Goal: Task Accomplishment & Management: Manage account settings

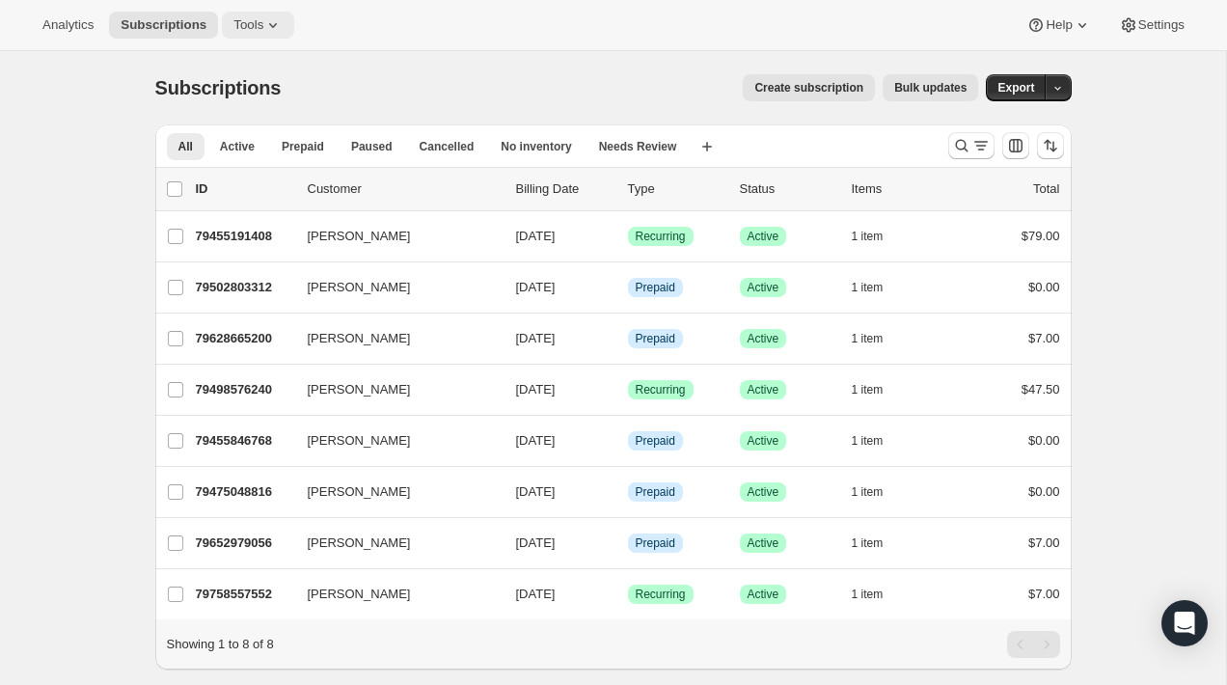
click at [271, 23] on icon at bounding box center [272, 24] width 19 height 19
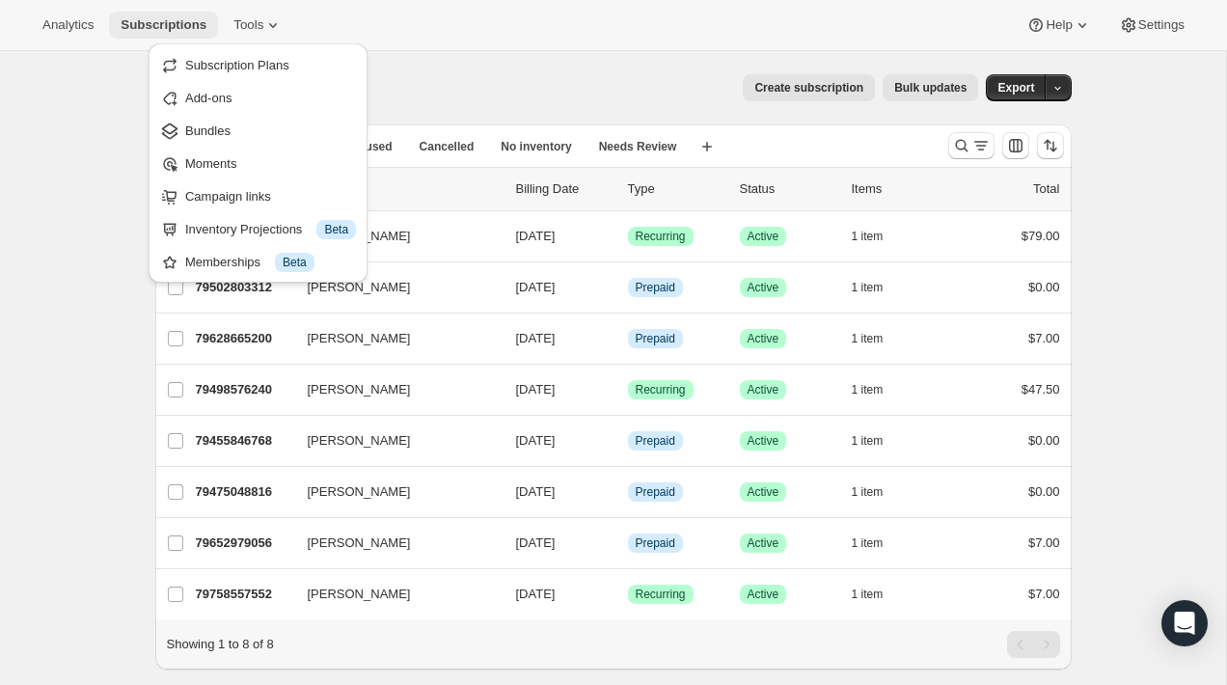
click at [191, 13] on button "Subscriptions" at bounding box center [163, 25] width 109 height 27
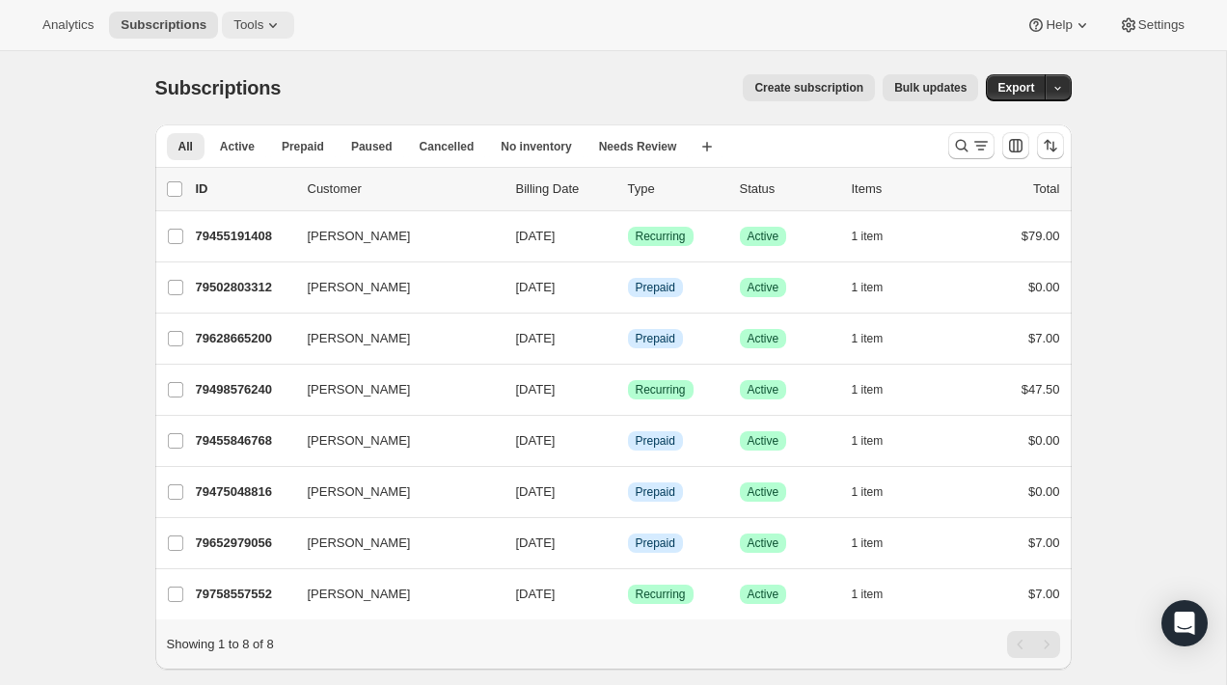
click at [291, 19] on button "Tools" at bounding box center [258, 25] width 72 height 27
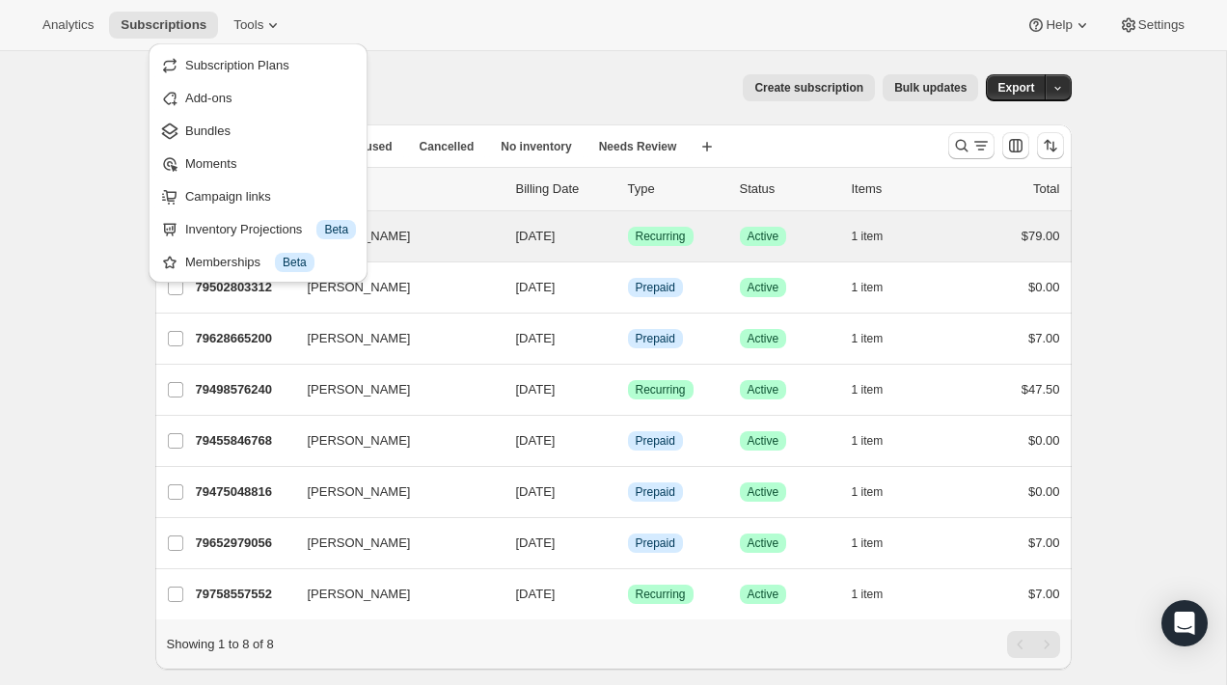
click at [481, 258] on div "Collin McMahon 79455191408 Collin McMahon 10/01/2025 Success Recurring Success …" at bounding box center [613, 236] width 916 height 50
click at [442, 238] on button "[PERSON_NAME]" at bounding box center [392, 236] width 193 height 31
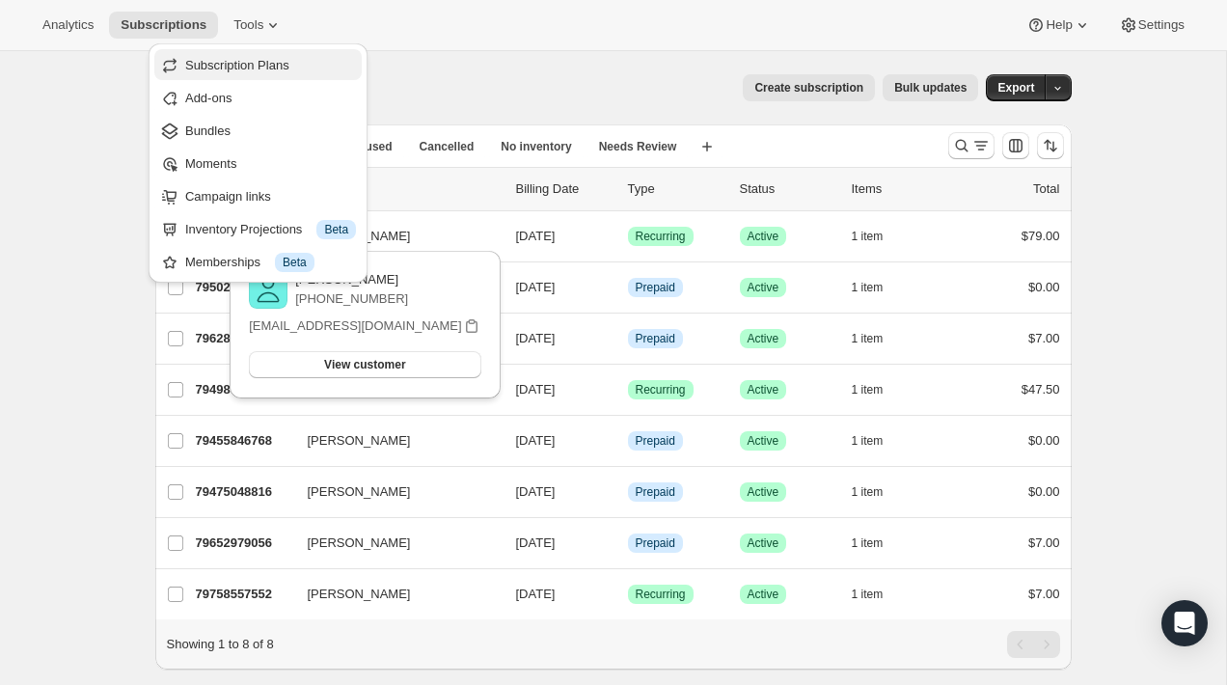
click at [362, 50] on button "Subscription Plans" at bounding box center [257, 64] width 207 height 31
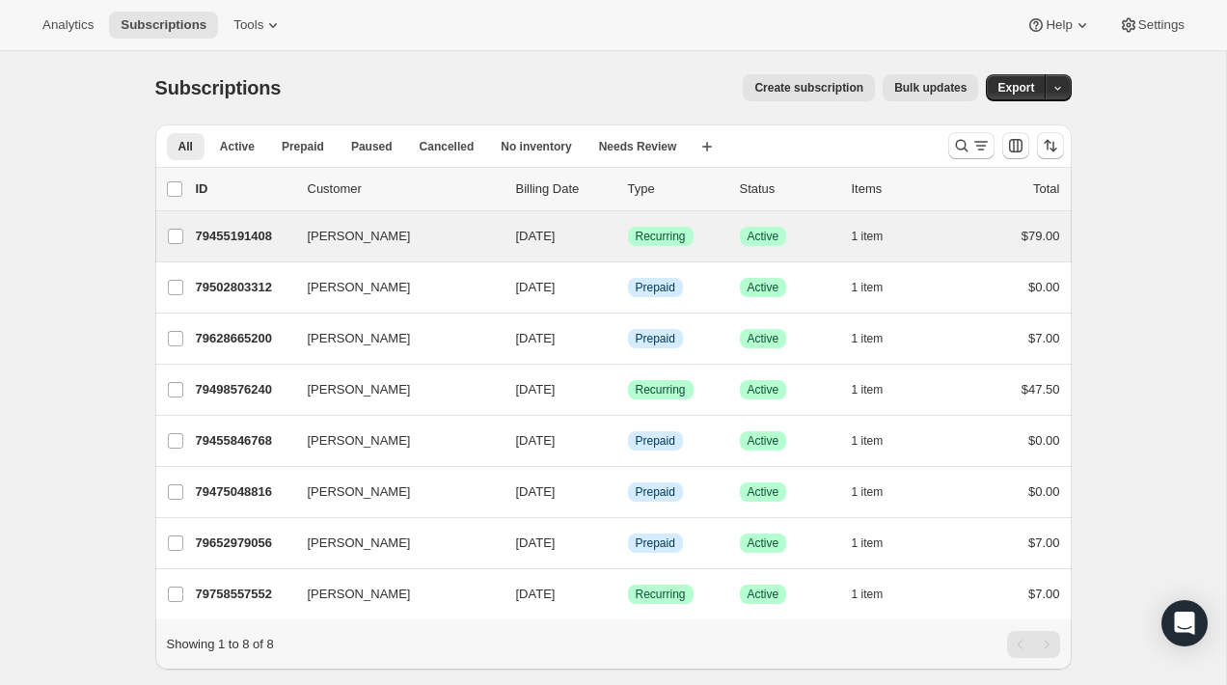
click at [289, 251] on div "Collin McMahon 79455191408 Collin McMahon 10/01/2025 Success Recurring Success …" at bounding box center [613, 236] width 916 height 50
click at [428, 231] on button "[PERSON_NAME]" at bounding box center [392, 236] width 193 height 31
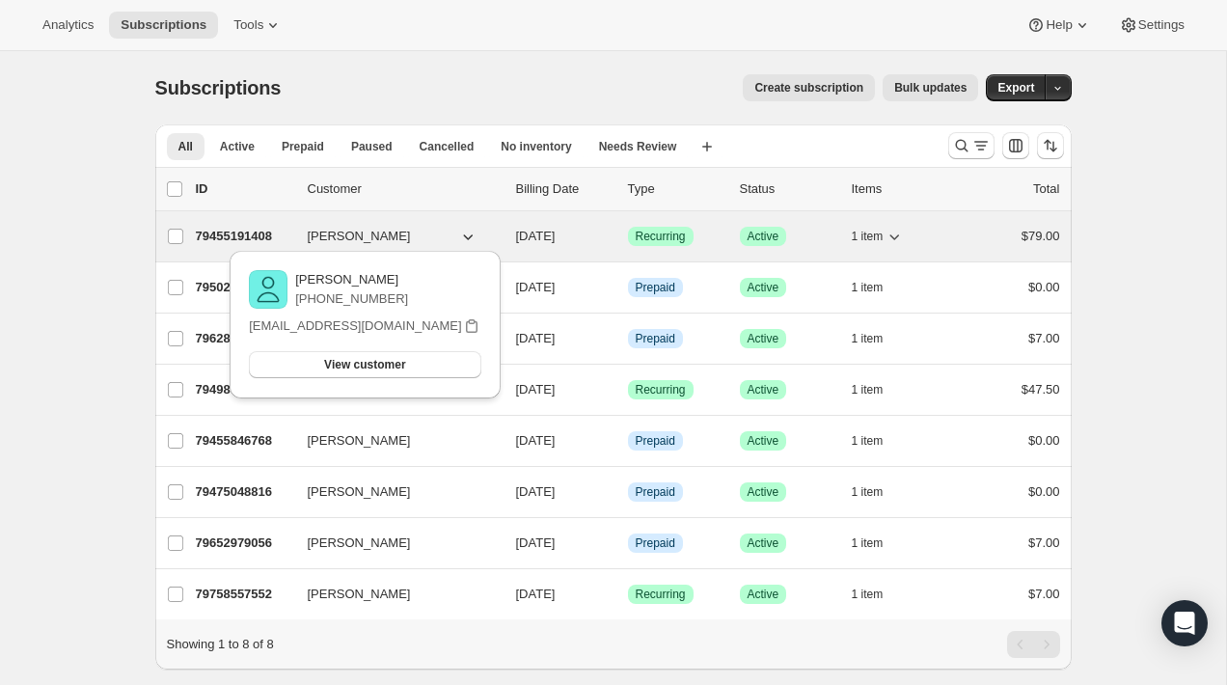
click at [285, 223] on div "79455191408 Collin McMahon 10/01/2025 Success Recurring Success Active 1 item $…" at bounding box center [628, 236] width 864 height 27
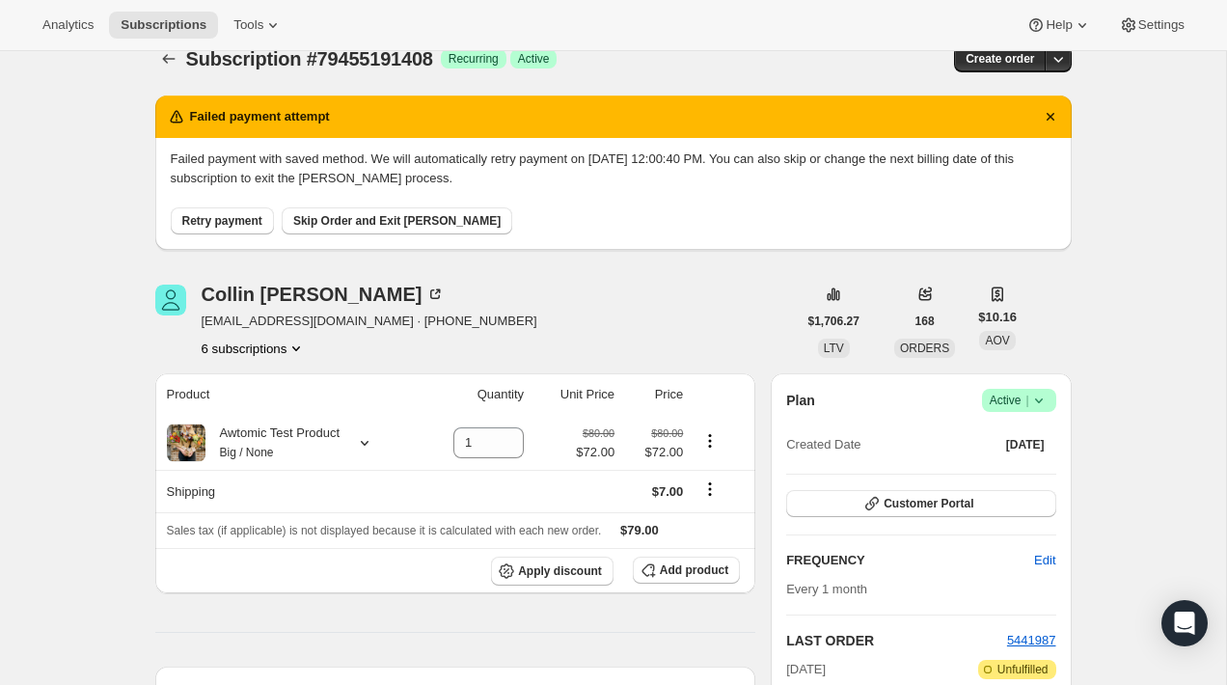
scroll to position [30, 0]
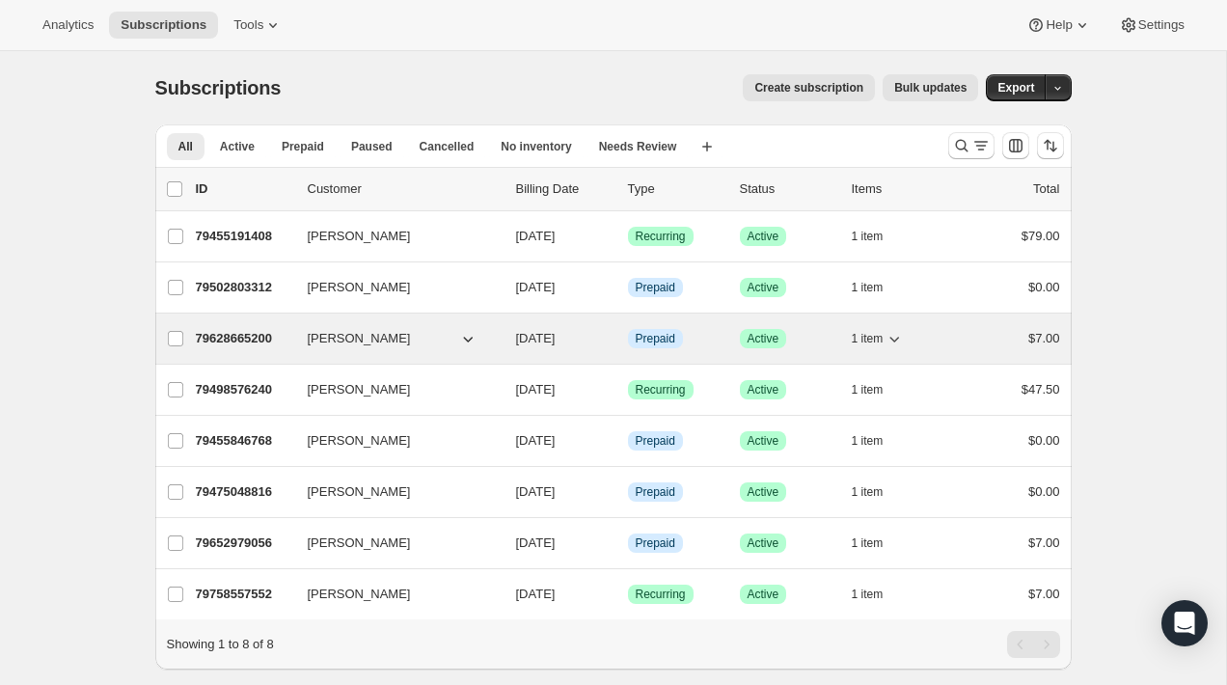
click at [409, 346] on button "[PERSON_NAME]" at bounding box center [392, 338] width 193 height 31
click at [302, 331] on div "79628665200 Mark Cooper 10/09/2025 Info Prepaid Success Active 1 item $7.00" at bounding box center [628, 338] width 864 height 27
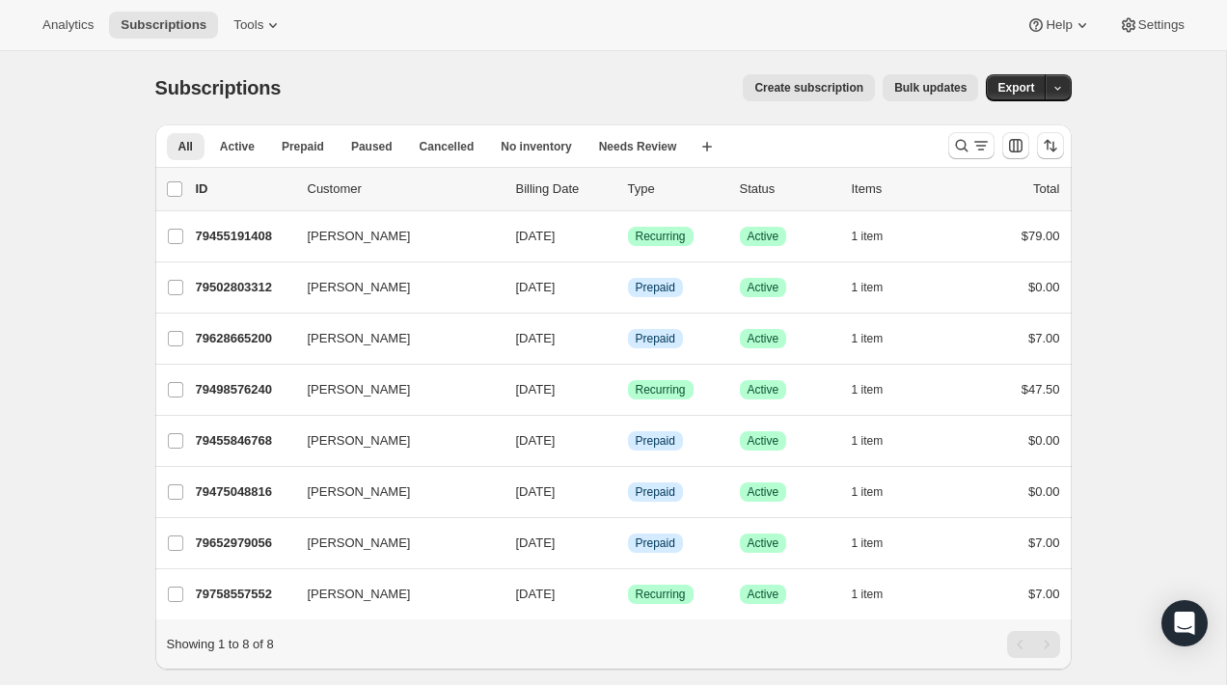
click at [14, 275] on div "Subscriptions. This page is ready Subscriptions Create subscription Bulk update…" at bounding box center [613, 393] width 1226 height 685
click at [289, 16] on button "Tools" at bounding box center [258, 25] width 72 height 27
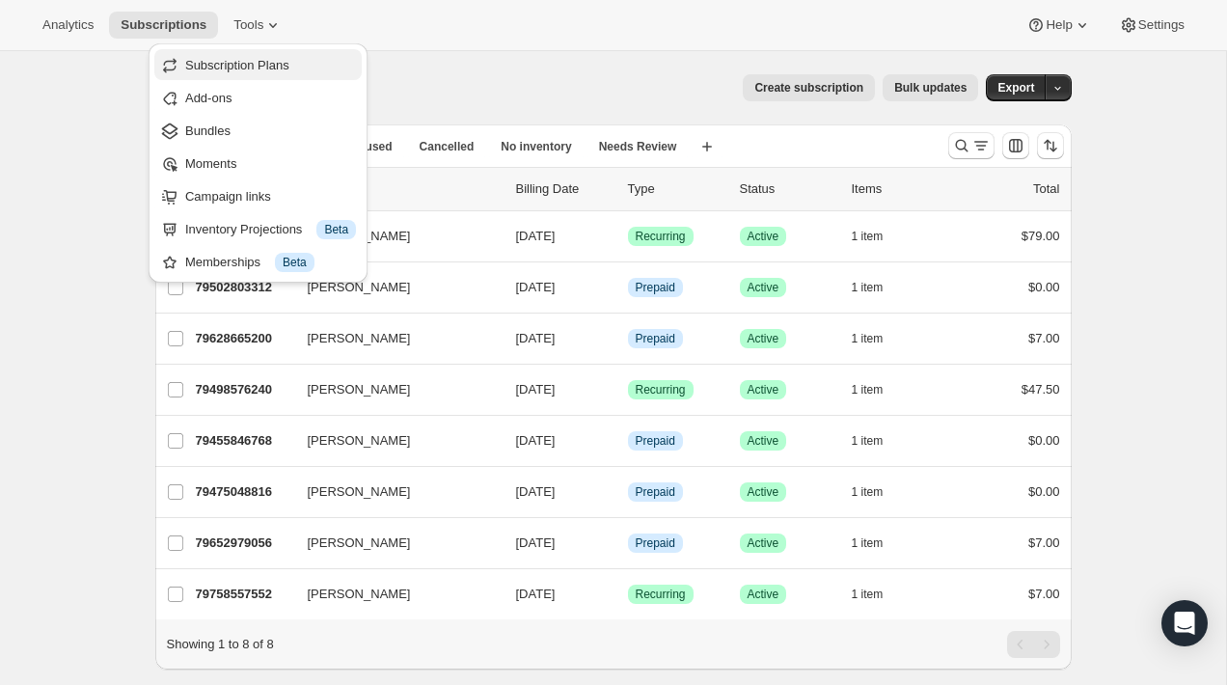
click at [257, 73] on span "Subscription Plans" at bounding box center [270, 65] width 171 height 19
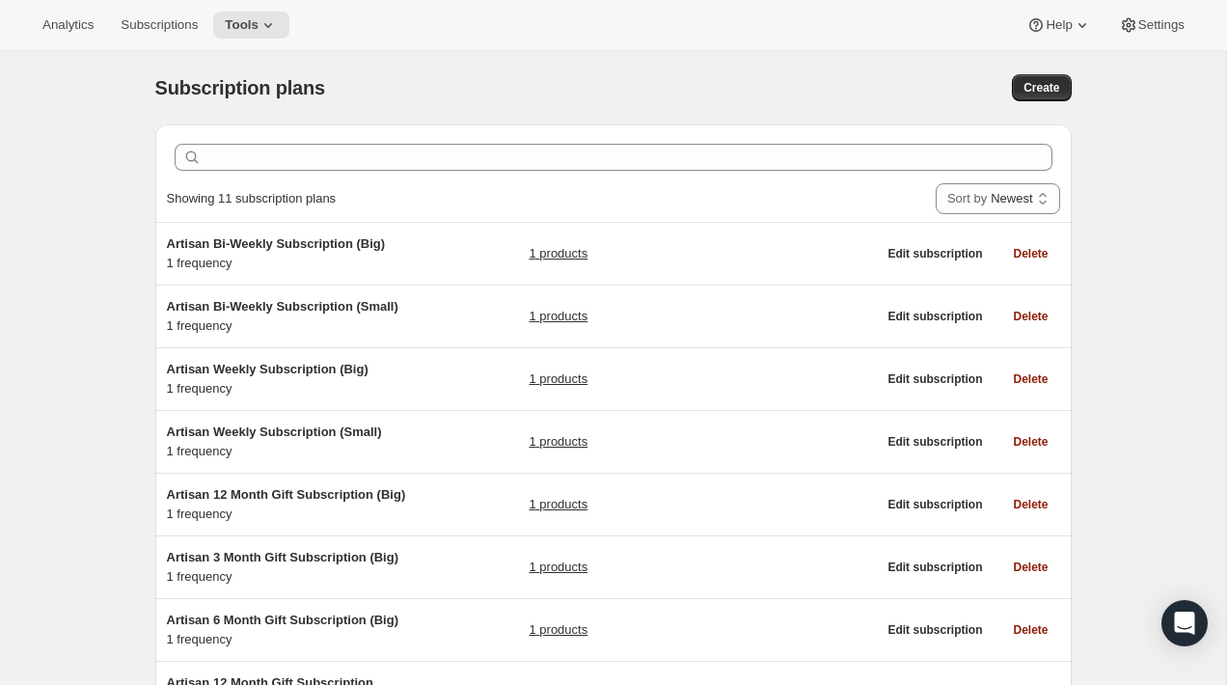
click at [122, 325] on div "Subscription plans. This page is ready Subscription plans Create Clear Showing …" at bounding box center [613, 575] width 1226 height 1049
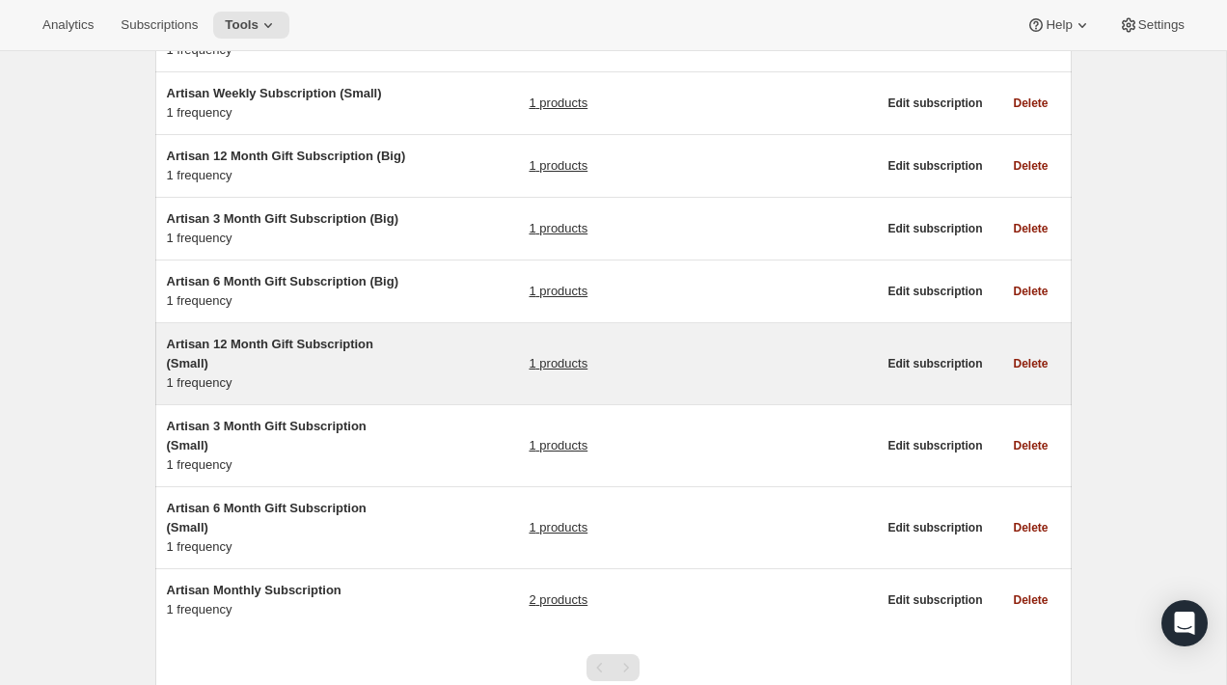
scroll to position [435, 0]
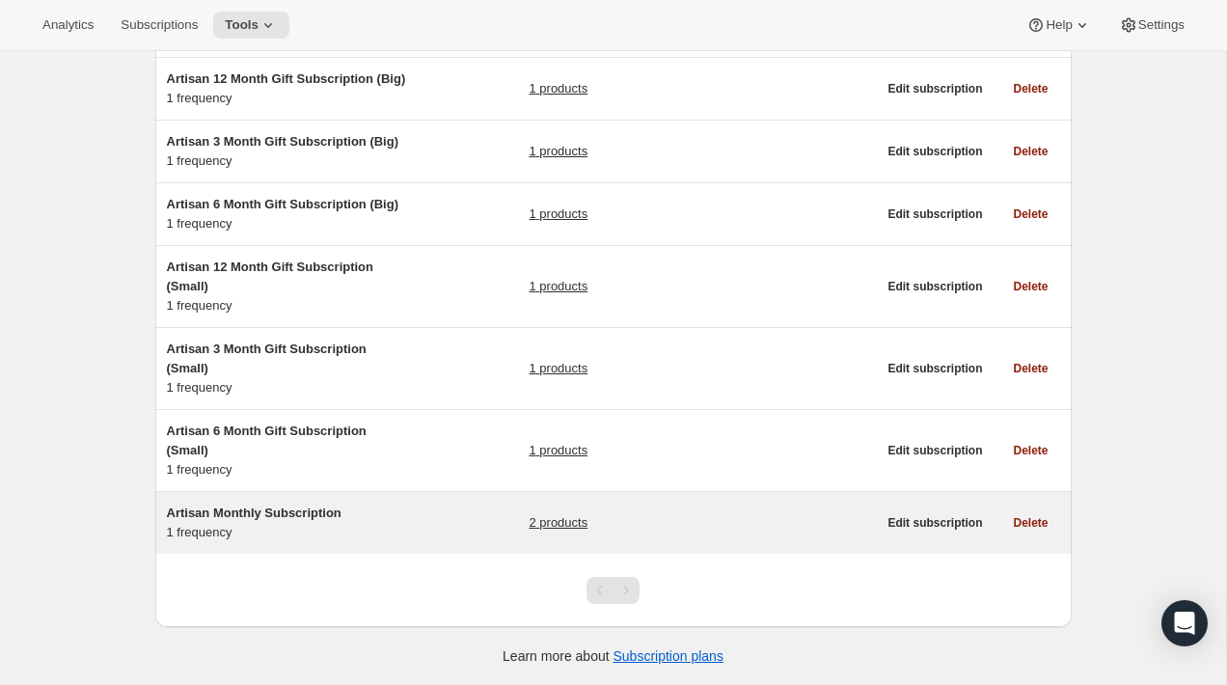
click at [376, 516] on h5 "Artisan Monthly Subscription" at bounding box center [287, 512] width 241 height 19
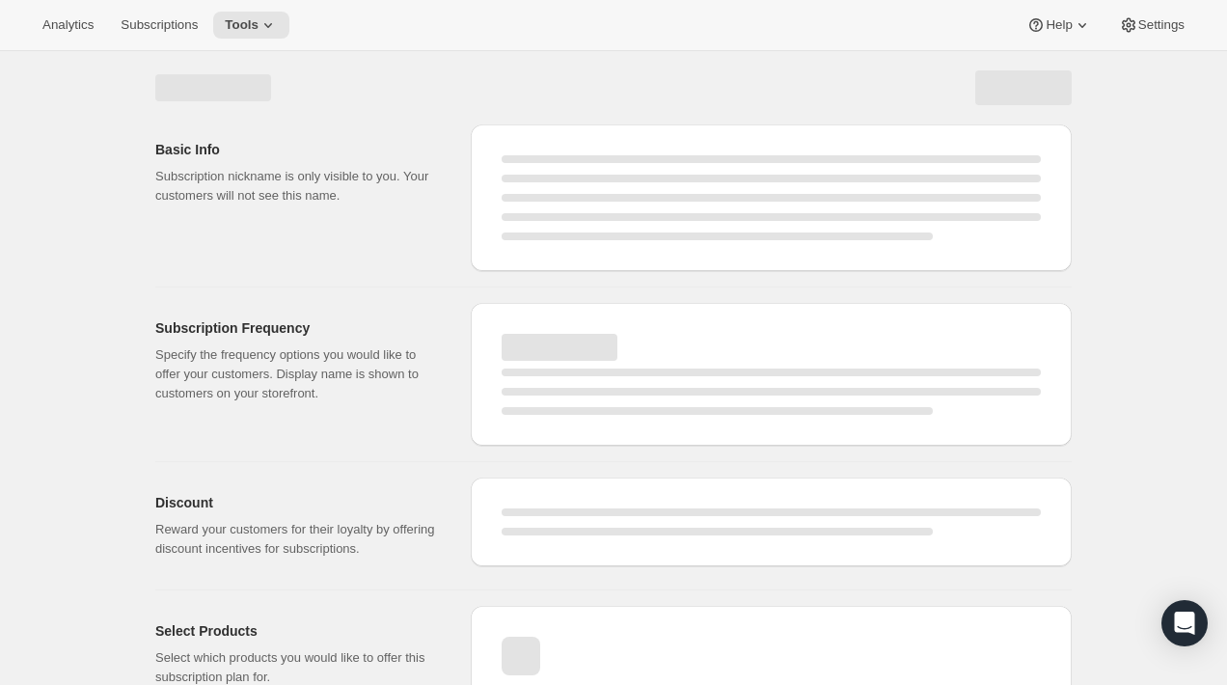
select select "WEEK"
select select "MONTH"
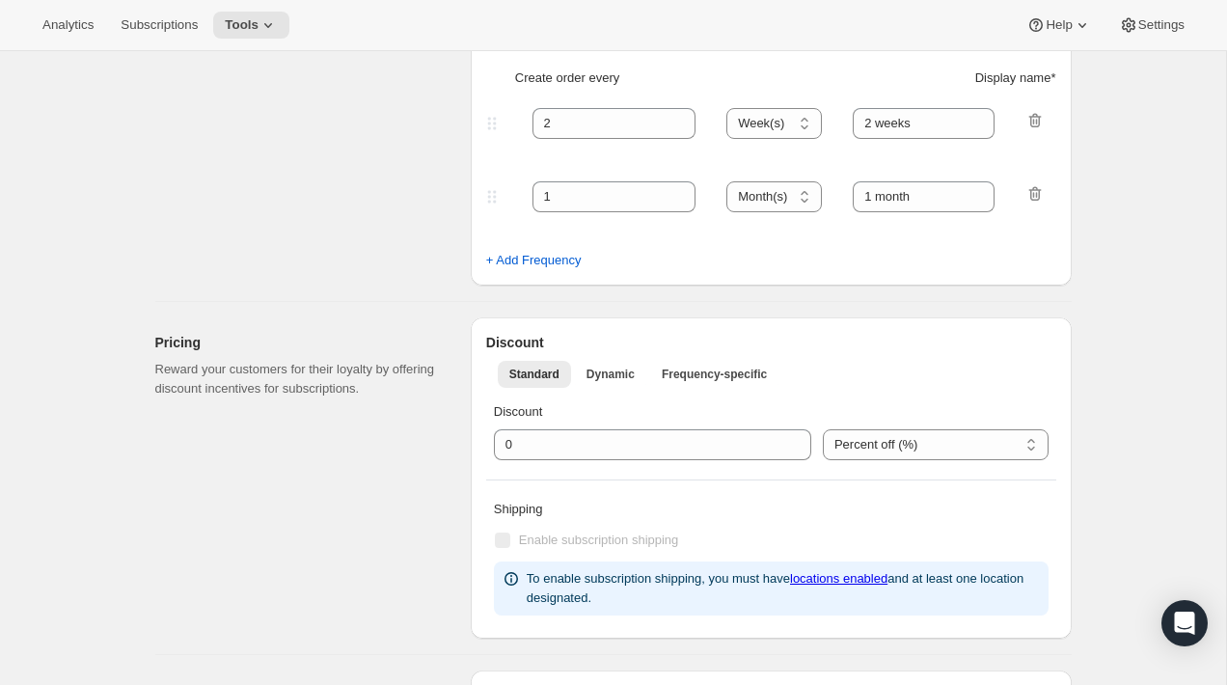
type input "Artisan Monthly Subscription"
type input "Monthly"
type input "Monthly (every 4 weeks)"
type input "1"
select select "MONTH"
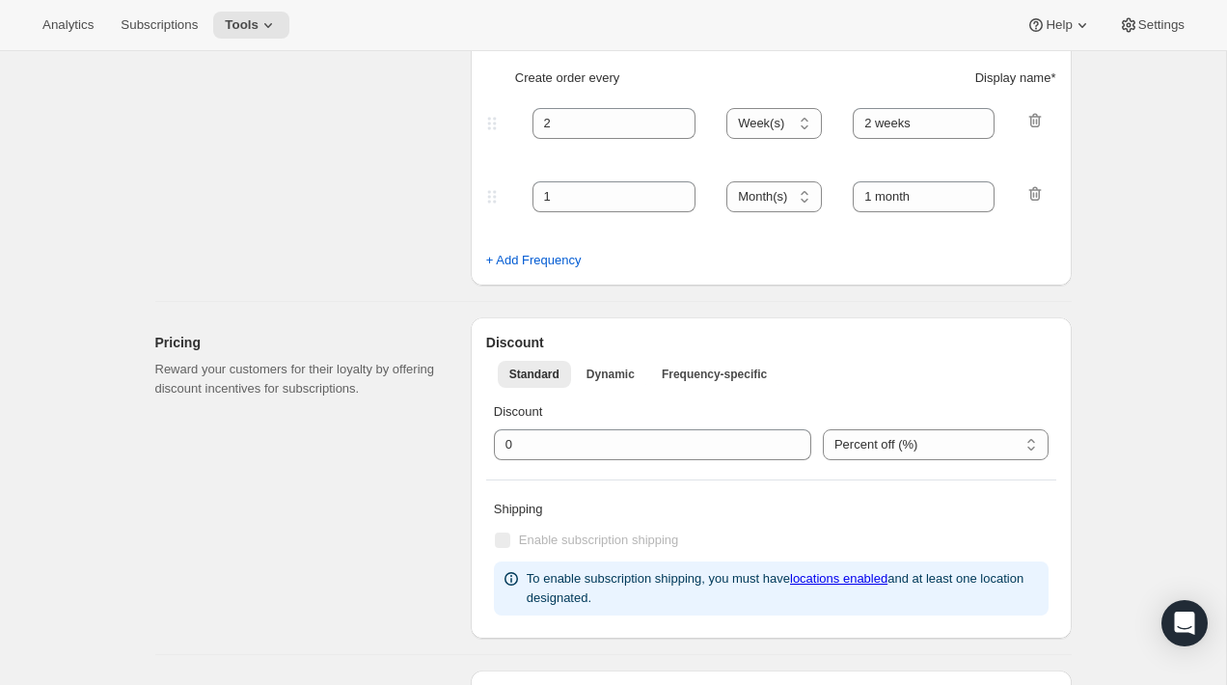
type input "Monthly"
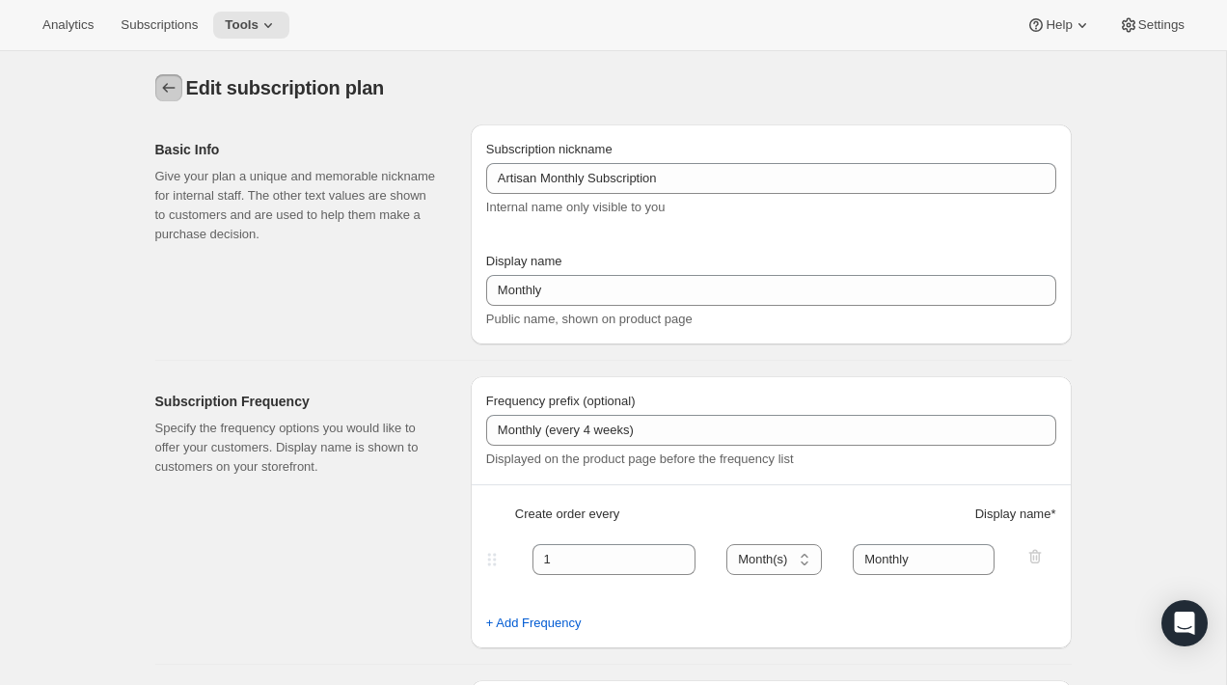
click at [161, 79] on icon "Subscription plans" at bounding box center [168, 87] width 19 height 19
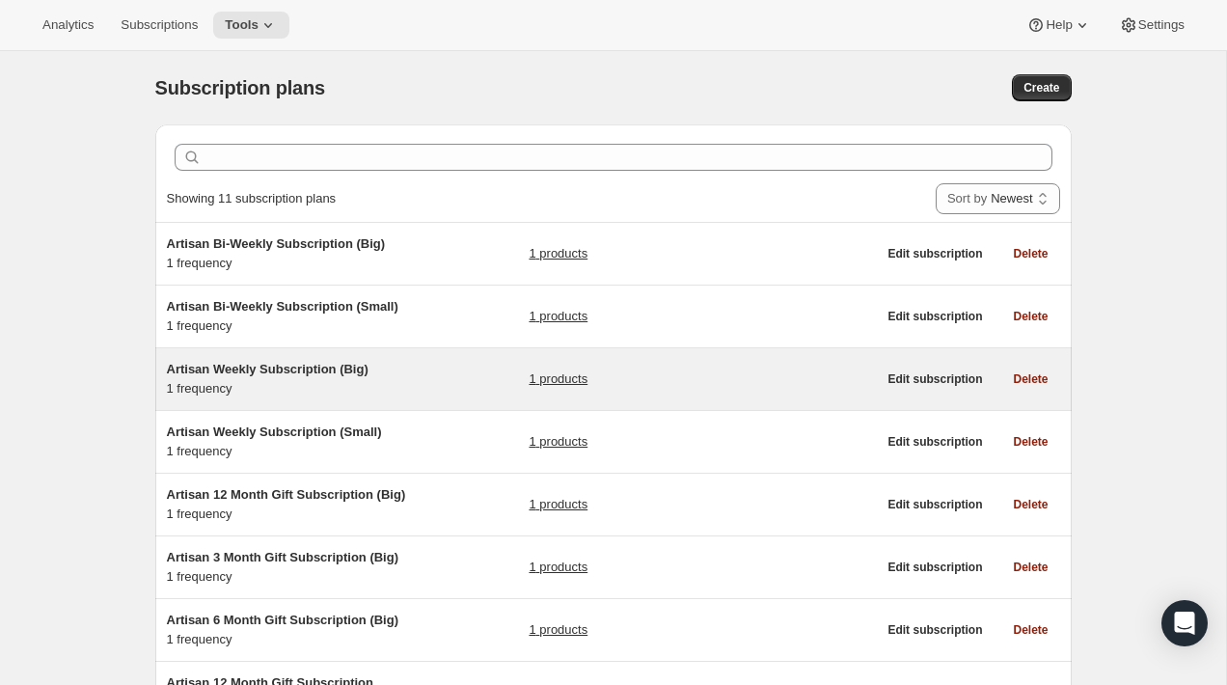
click at [426, 387] on div "Artisan Weekly Subscription (Big) 1 frequency 1 products" at bounding box center [522, 379] width 710 height 39
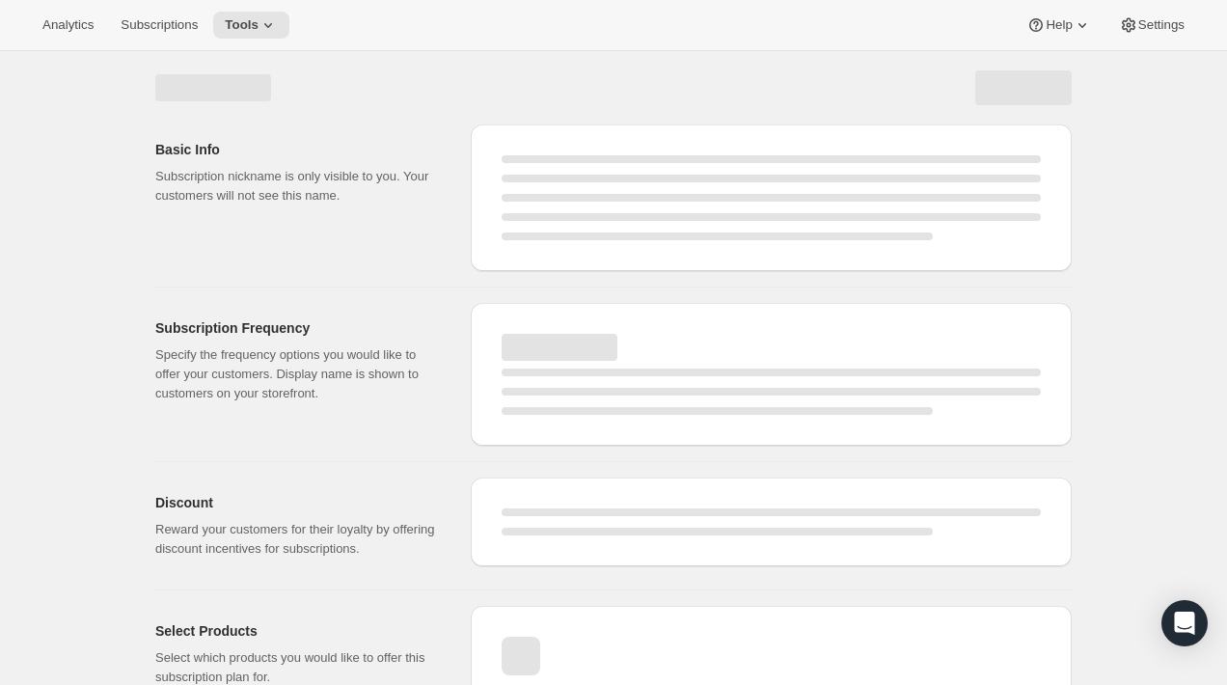
select select "WEEK"
select select "MONTH"
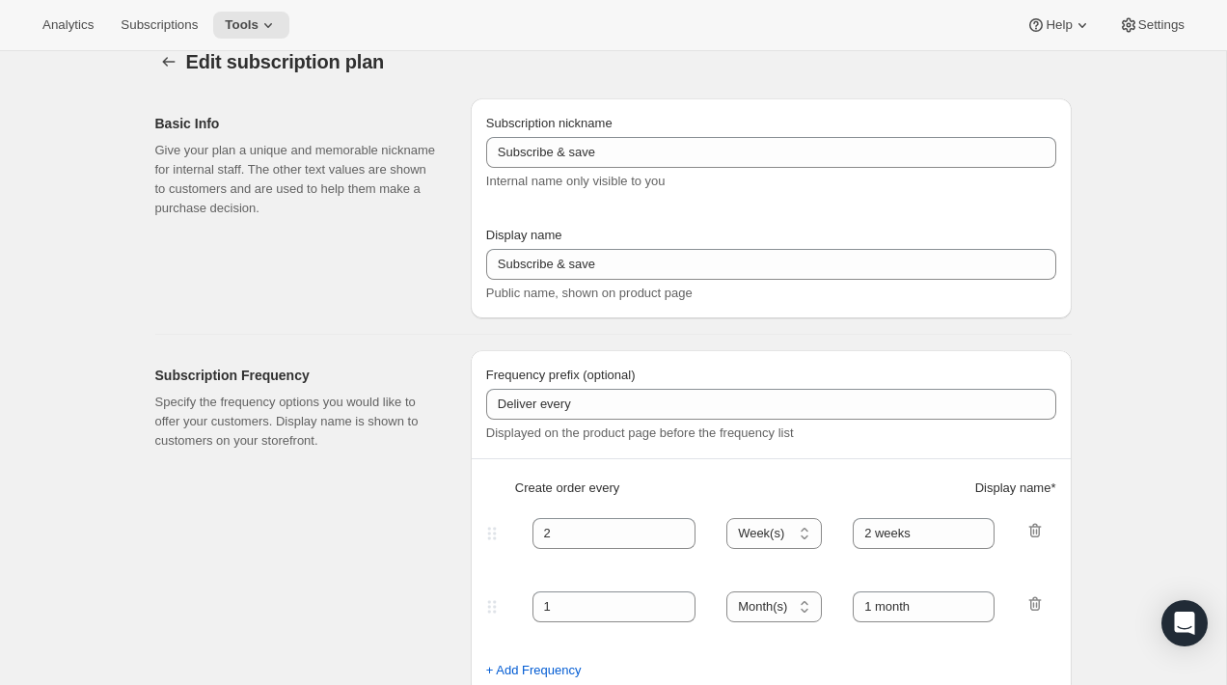
type input "Artisan Weekly Subscription (Big)"
type input "Weekly"
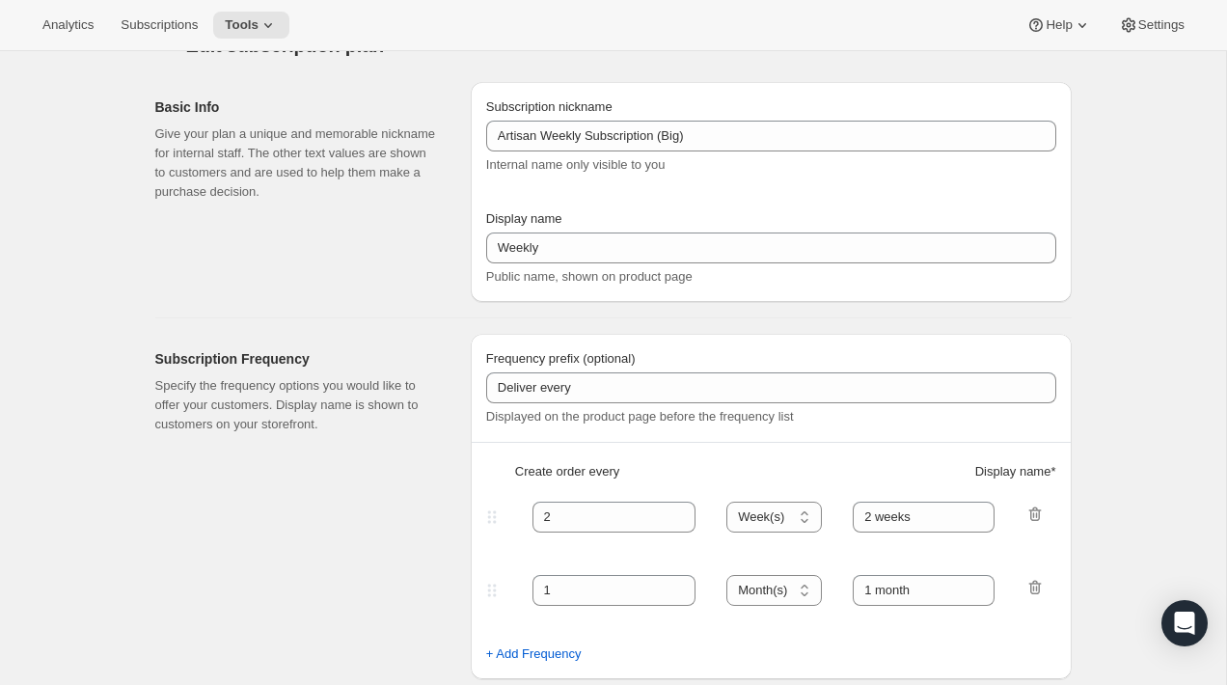
select select "ENABLED"
select select "WEEK"
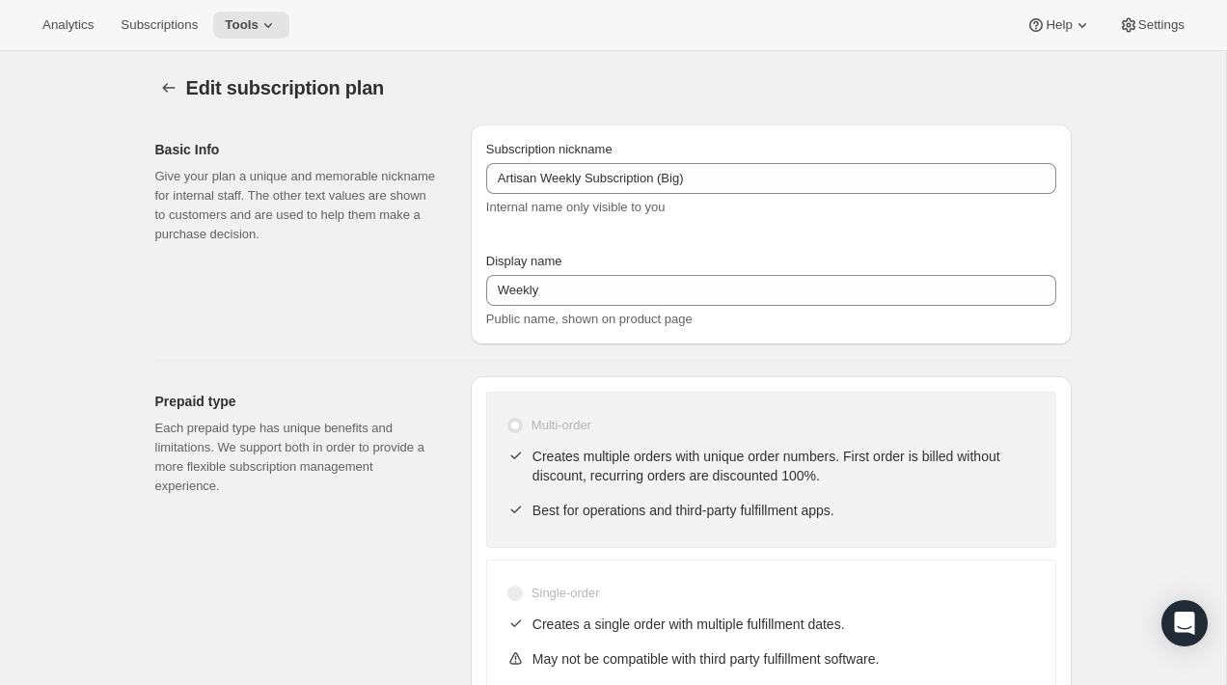
click at [458, 414] on div "Prepaid type Each prepaid type has unique benefits and limitations. We support …" at bounding box center [606, 563] width 932 height 405
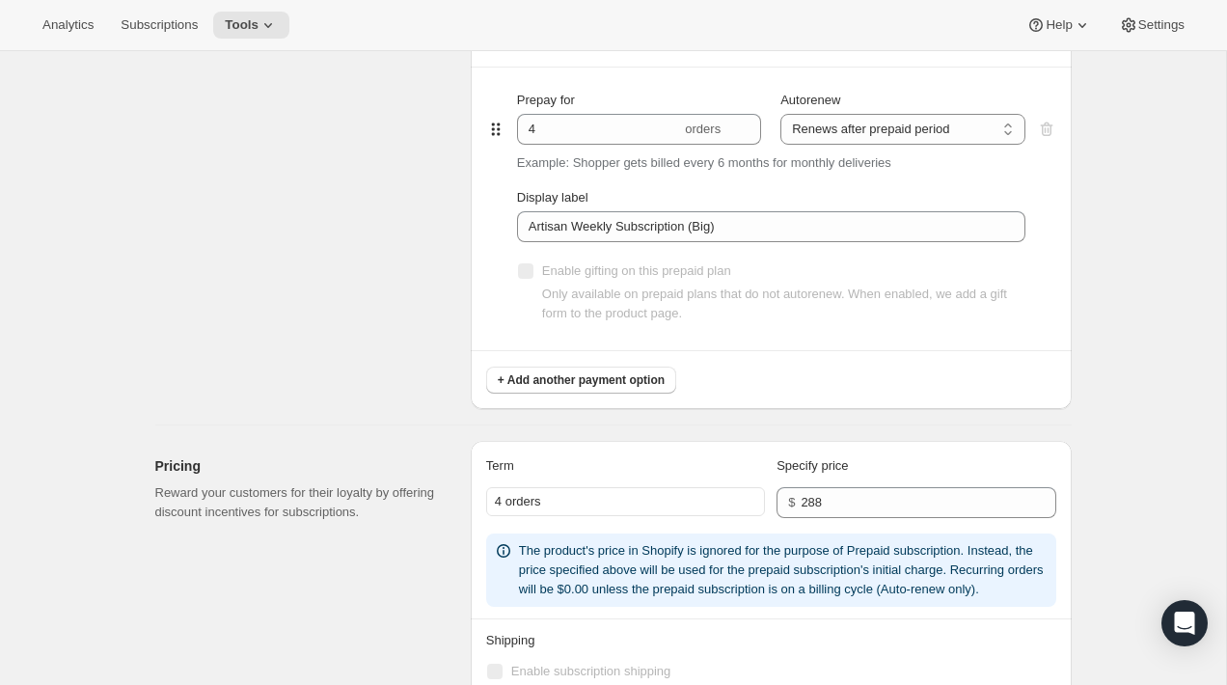
scroll to position [964, 0]
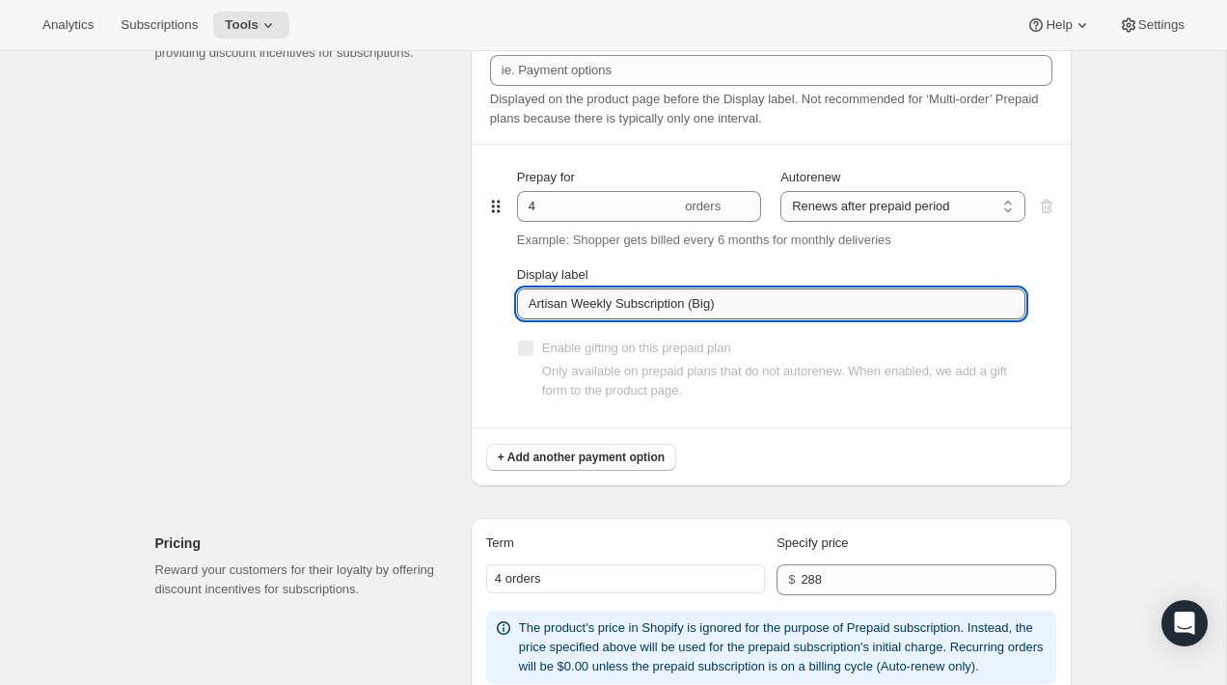
click at [573, 302] on input "Artisan Weekly Subscription (Big)" at bounding box center [771, 303] width 508 height 31
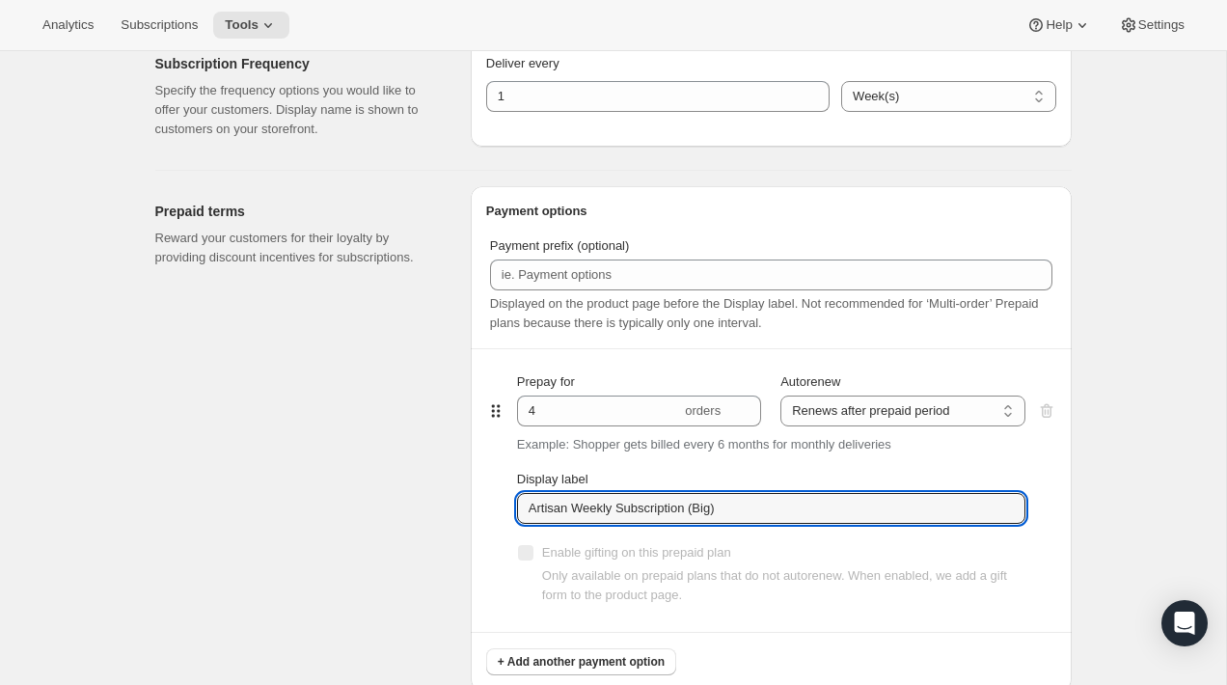
scroll to position [783, 0]
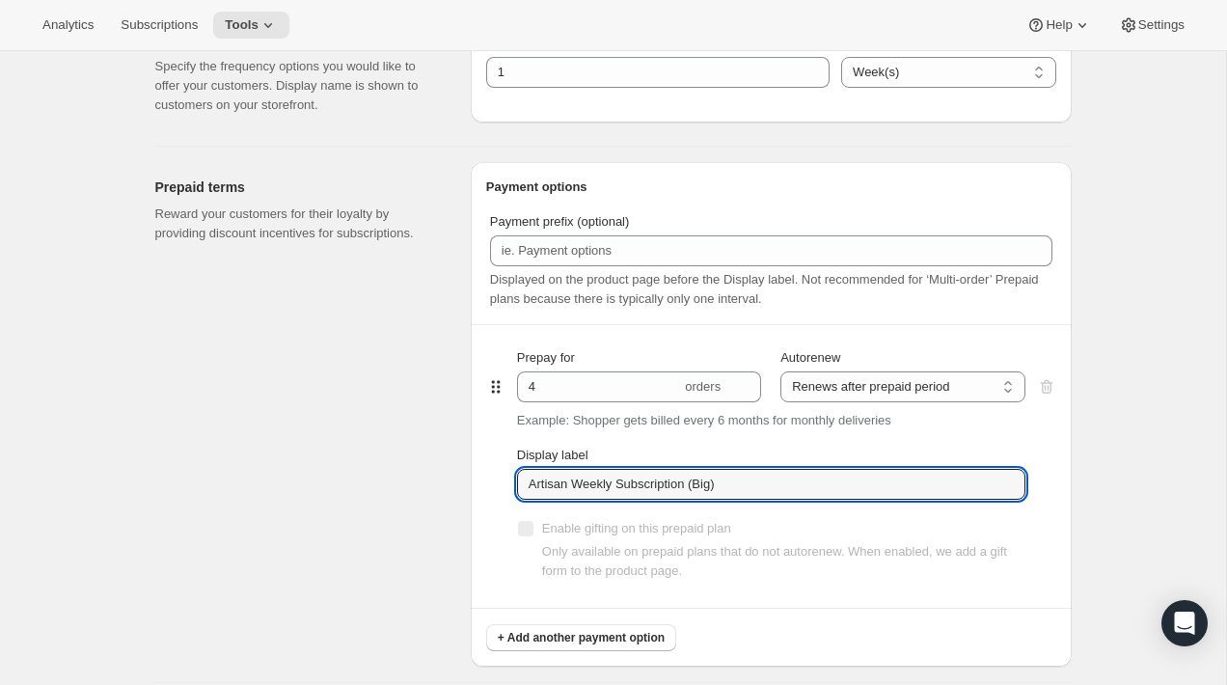
click at [434, 482] on div "Prepaid terms Reward your customers for their loyalty by providing discount inc…" at bounding box center [305, 414] width 300 height 504
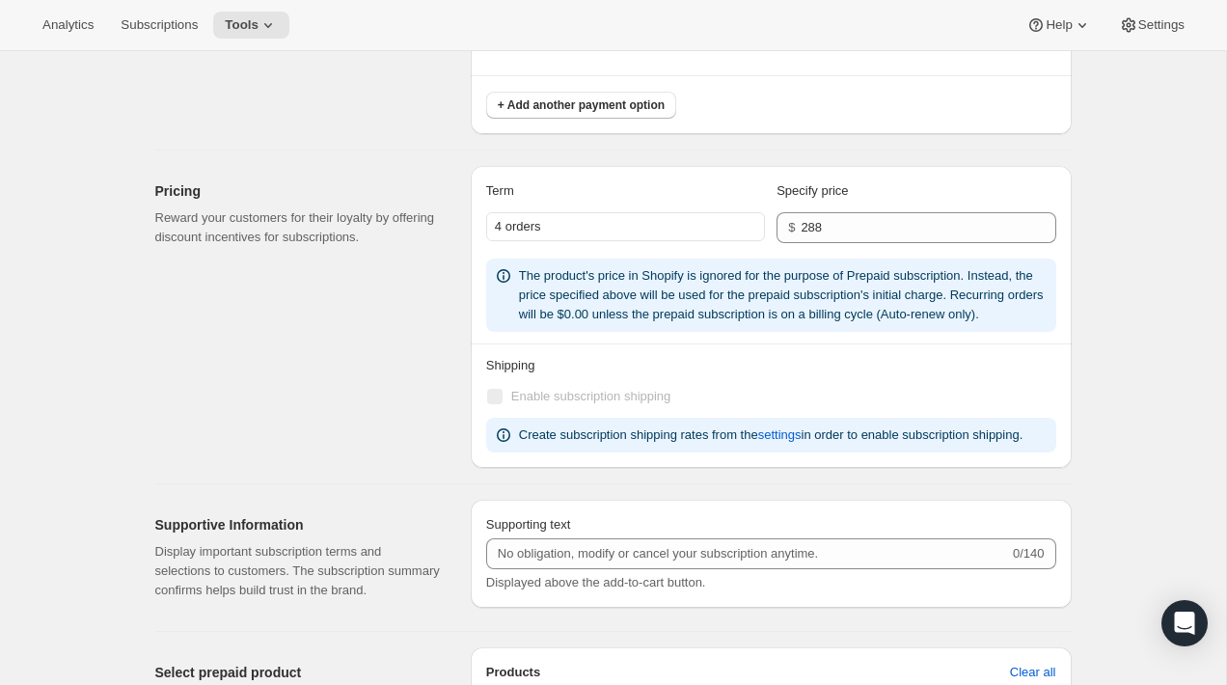
scroll to position [1311, 0]
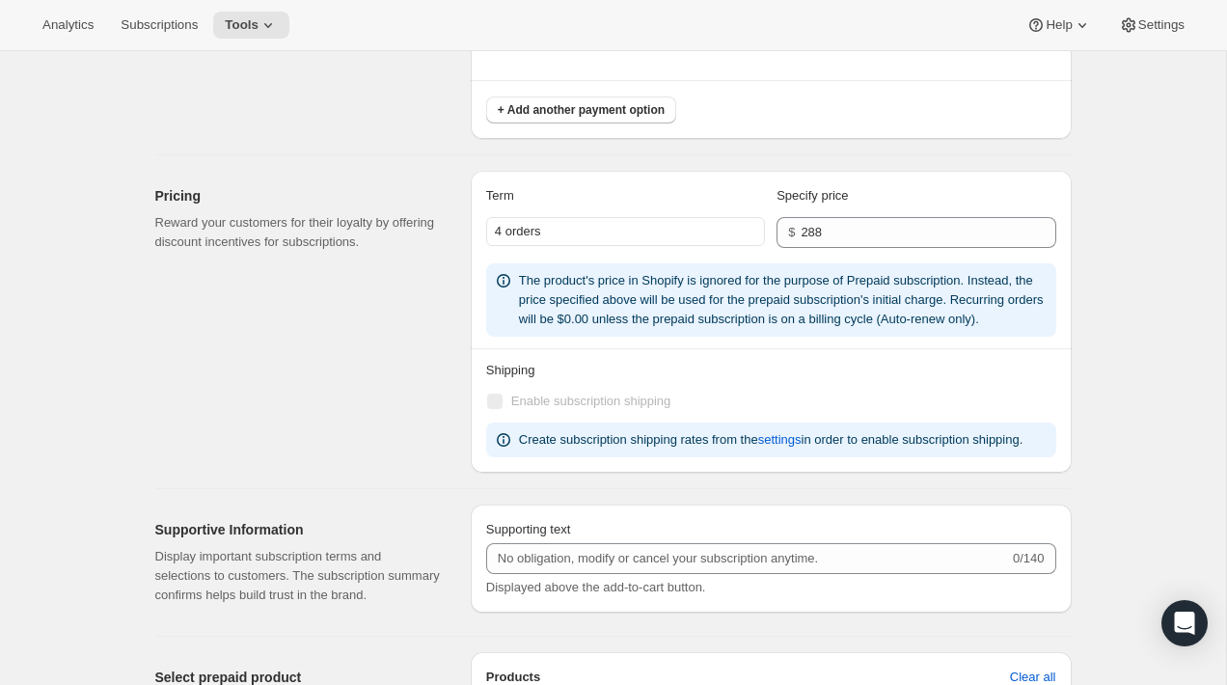
click at [533, 227] on div "4 orders" at bounding box center [625, 231] width 279 height 29
click at [436, 296] on div "Pricing Reward your customers for their loyalty by offering discount incentives…" at bounding box center [305, 322] width 300 height 302
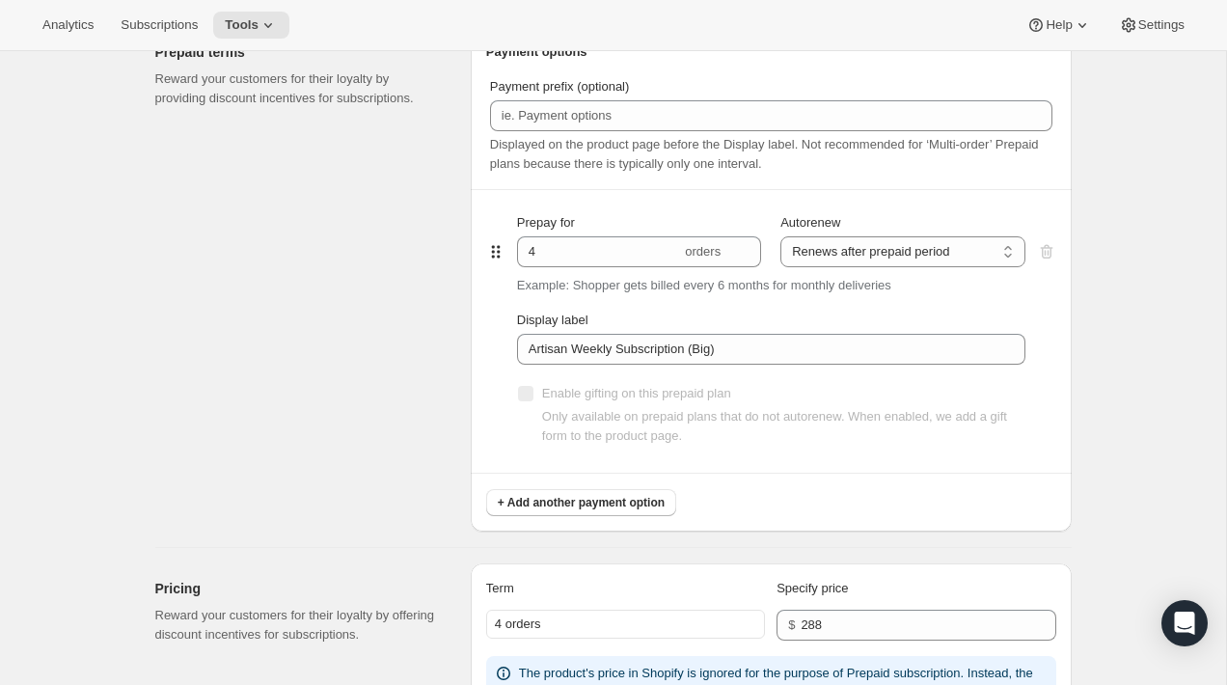
scroll to position [914, 0]
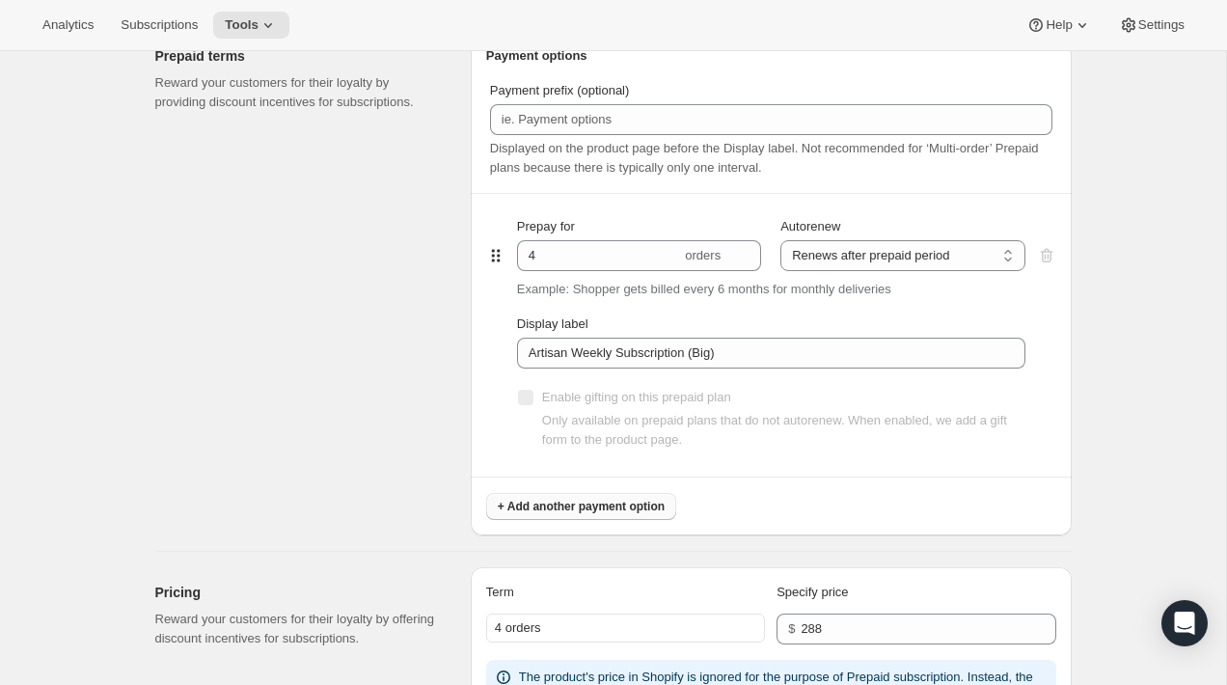
click at [516, 503] on span "+ Add another payment option" at bounding box center [581, 506] width 167 height 15
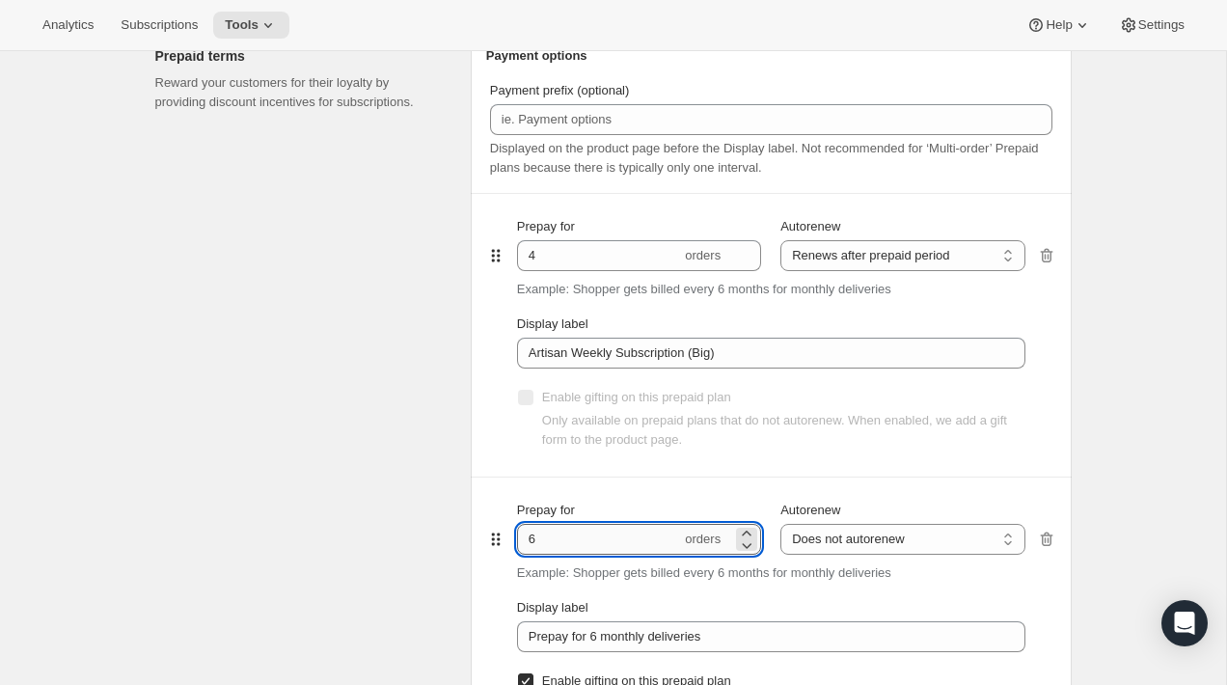
click at [543, 538] on input "6" at bounding box center [599, 539] width 164 height 31
type input "2"
click at [430, 560] on div "Prepaid terms Reward your customers for their loyalty by providing discount inc…" at bounding box center [305, 425] width 300 height 788
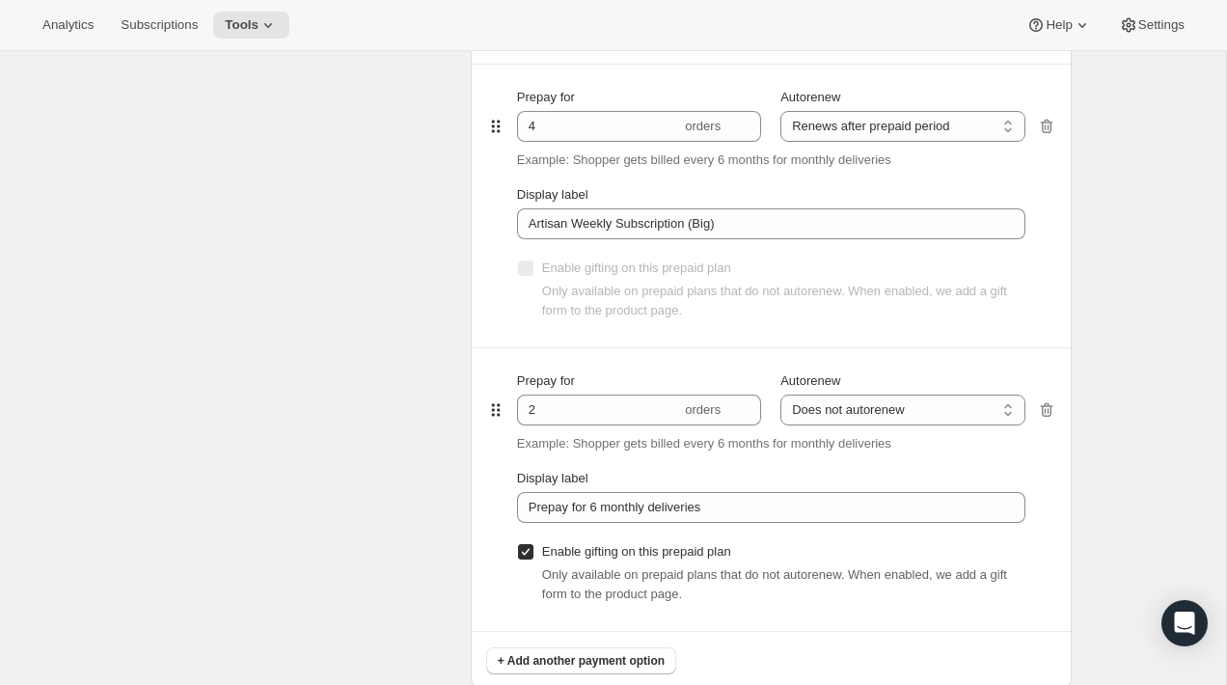
scroll to position [1098, 0]
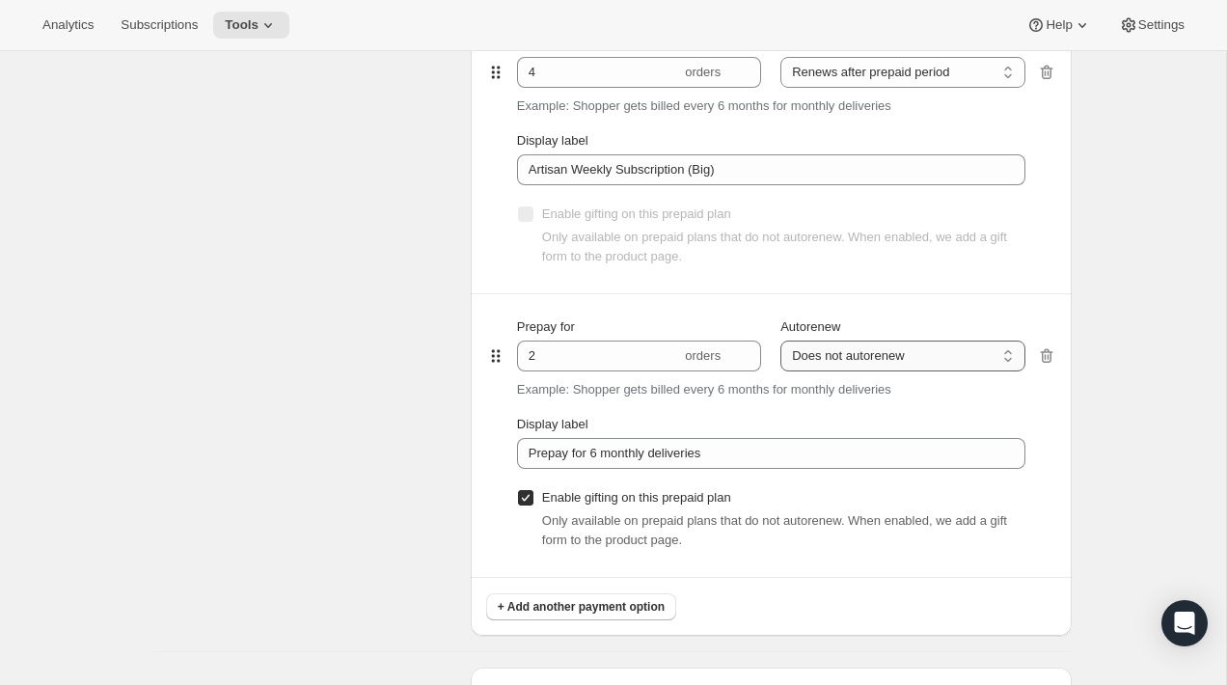
click at [849, 358] on select "Does not autorenew Renews after prepaid period" at bounding box center [902, 355] width 244 height 31
select select "ENABLED"
click at [780, 340] on select "Does not autorenew Renews after prepaid period" at bounding box center [902, 355] width 244 height 31
type input "Prepay for 6 monthly deliveries, Autorenews"
checkbox input "false"
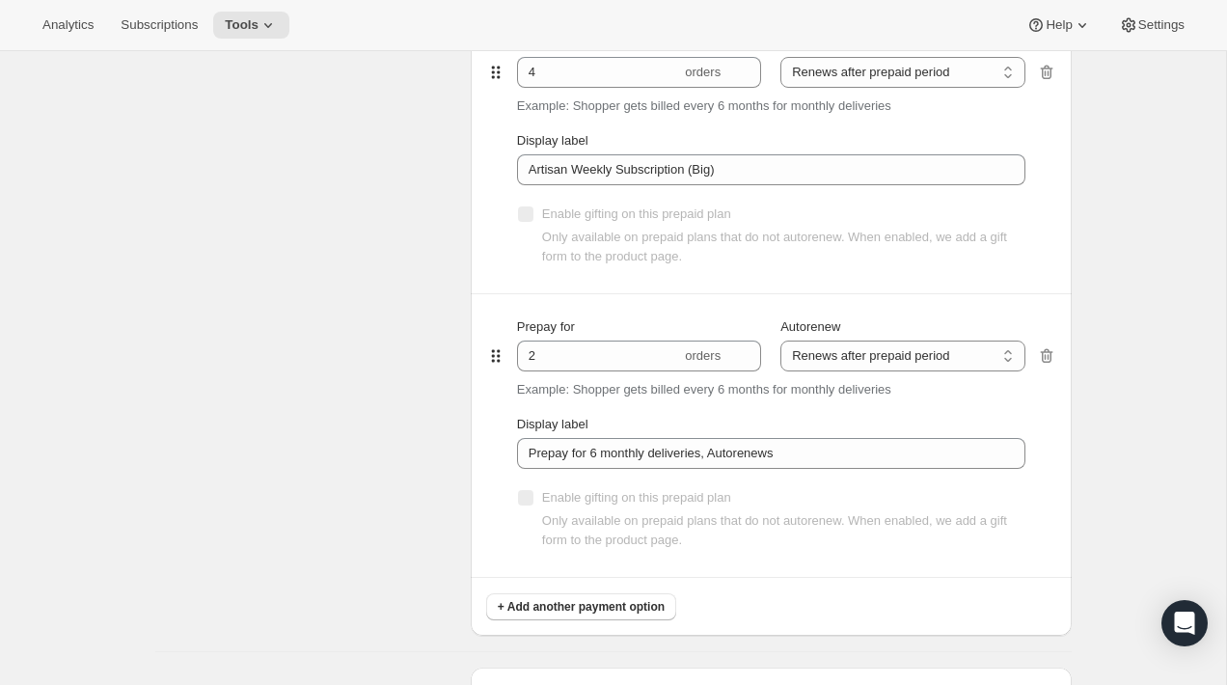
click at [1103, 452] on div "Edit subscription plan. This page is ready Edit subscription plan Basic Info Gi…" at bounding box center [613, 312] width 1226 height 2716
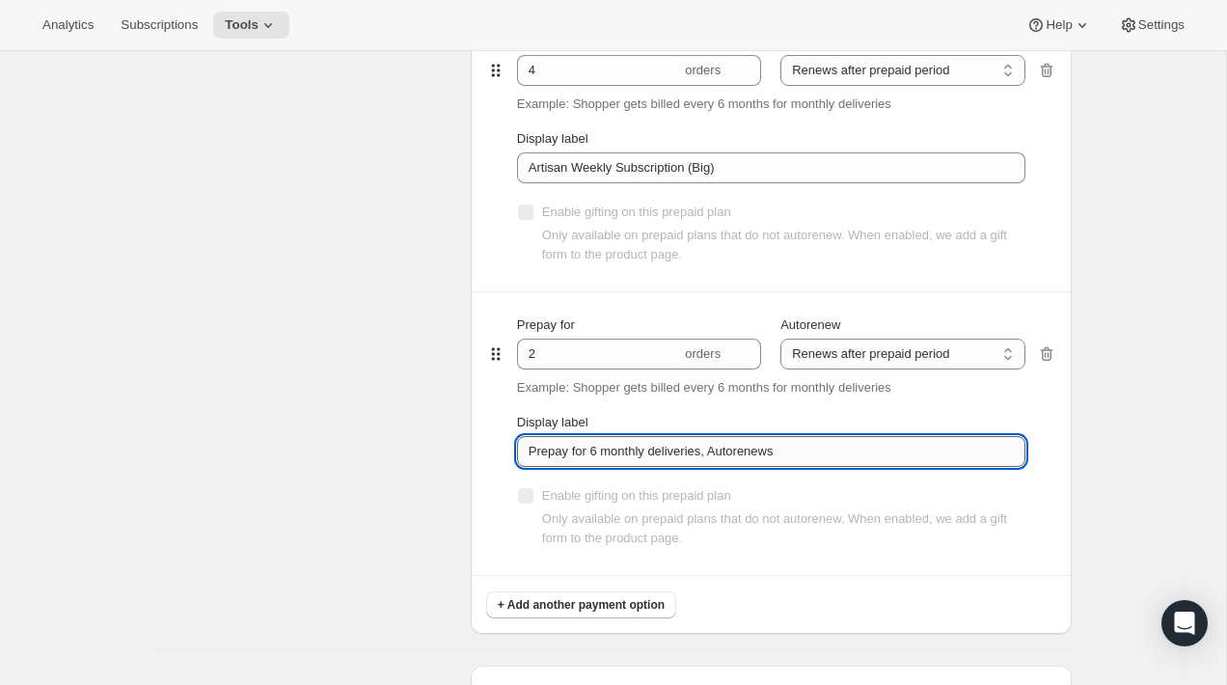
click at [929, 451] on input "Prepay for 6 monthly deliveries, Autorenews" at bounding box center [771, 451] width 508 height 31
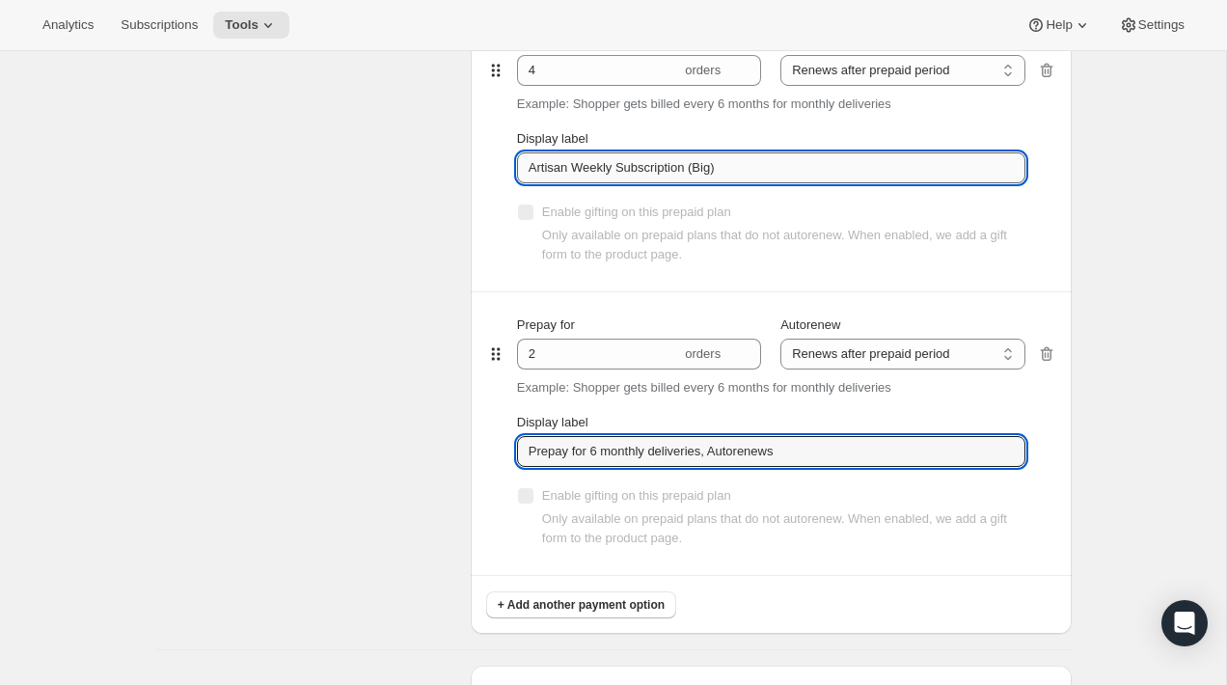
click at [856, 163] on input "Artisan Weekly Subscription (Big)" at bounding box center [771, 167] width 508 height 31
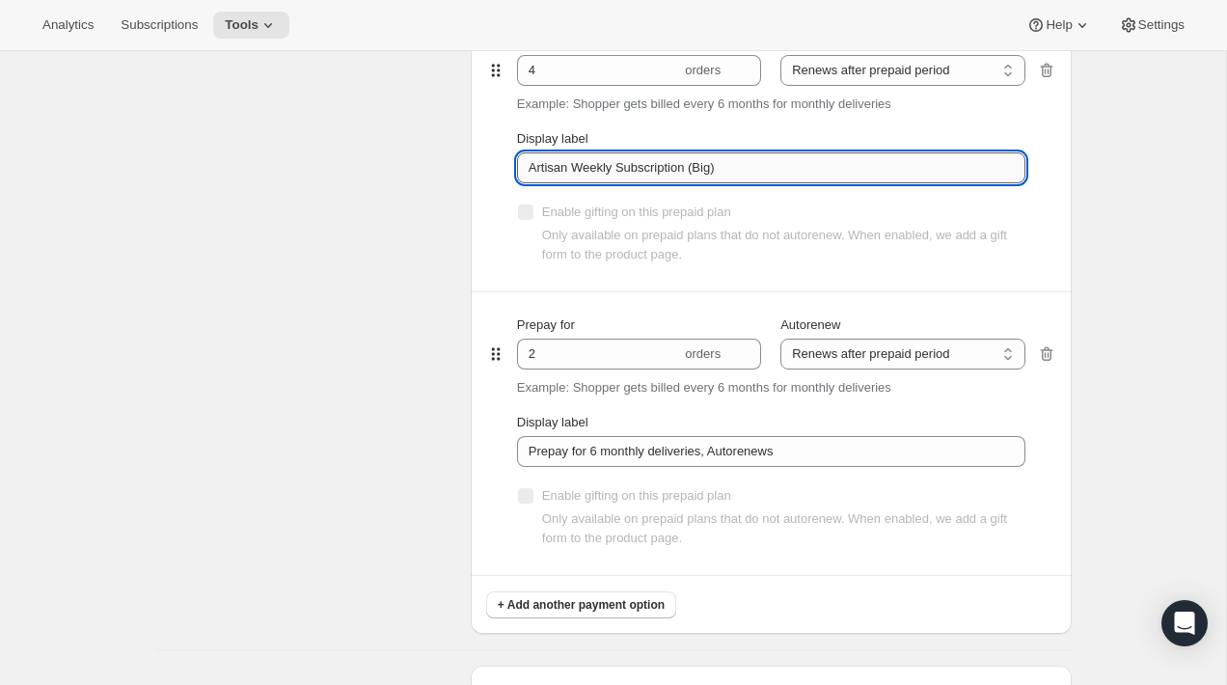
click at [856, 163] on input "Artisan Weekly Subscription (Big)" at bounding box center [771, 167] width 508 height 31
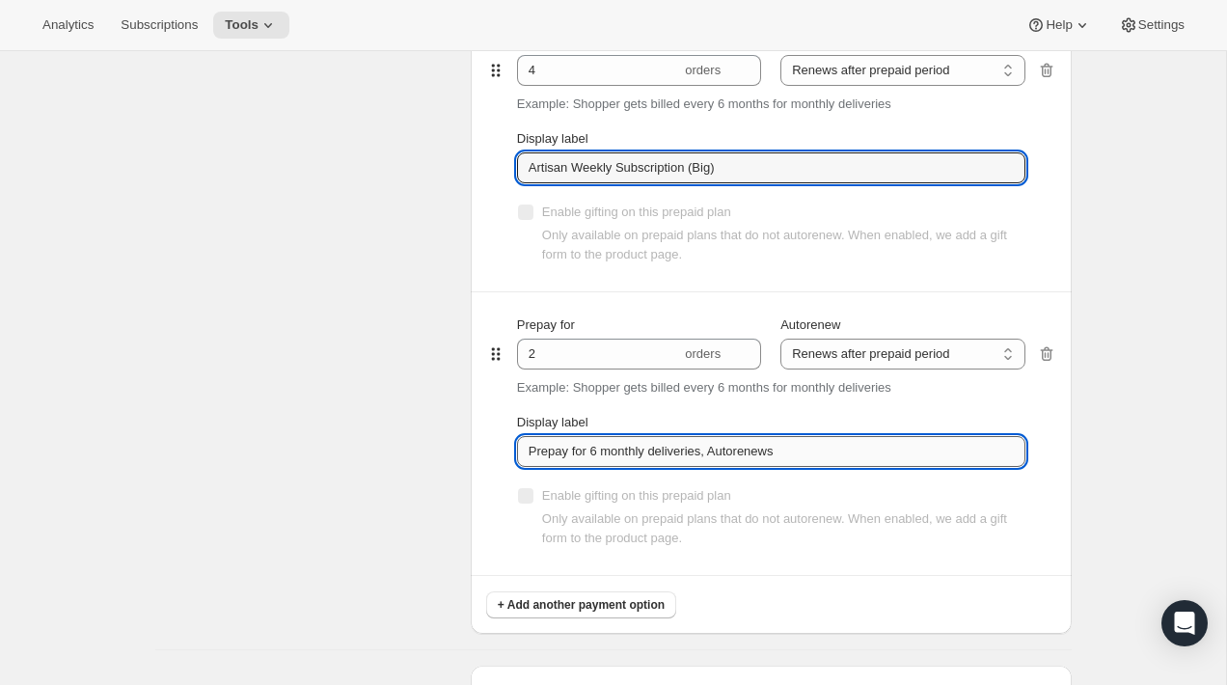
click at [840, 451] on input "Prepay for 6 monthly deliveries, Autorenews" at bounding box center [771, 451] width 508 height 31
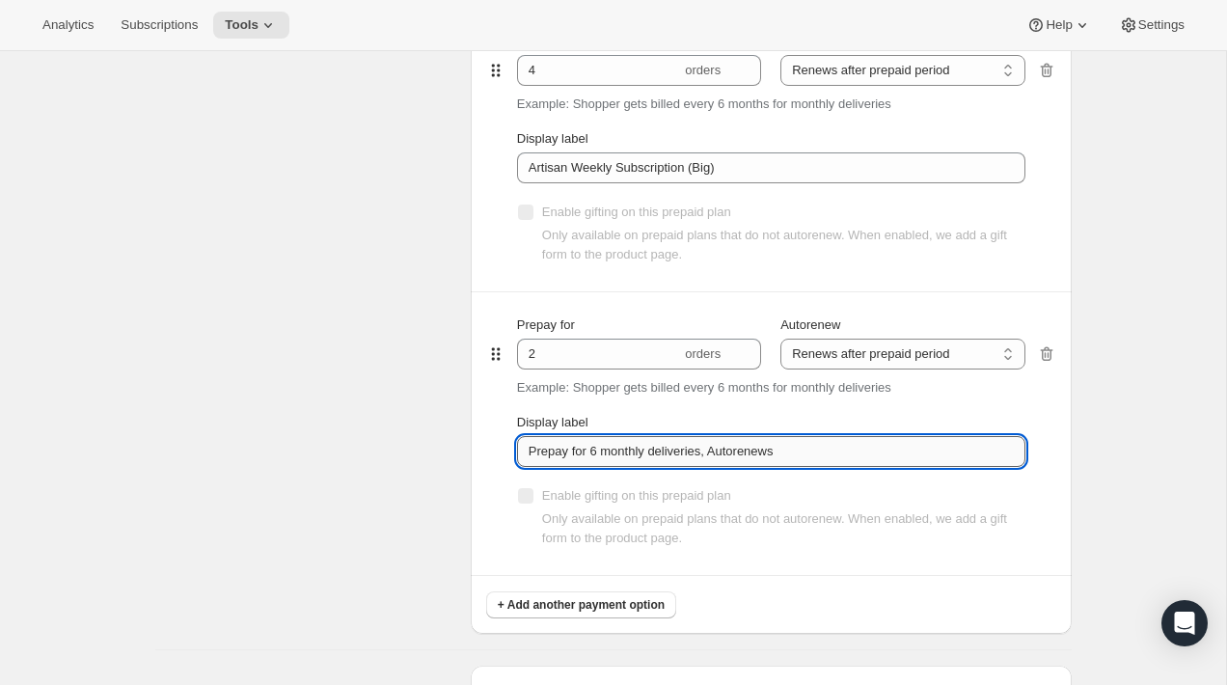
click at [840, 451] on input "Prepay for 6 monthly deliveries, Autorenews" at bounding box center [771, 451] width 508 height 31
paste input "Artisan Weekly Subscription (Big)"
drag, startPoint x: 569, startPoint y: 455, endPoint x: 636, endPoint y: 465, distance: 67.2
click at [618, 462] on input "Artisan Weekly Subscription (Big)" at bounding box center [771, 451] width 508 height 31
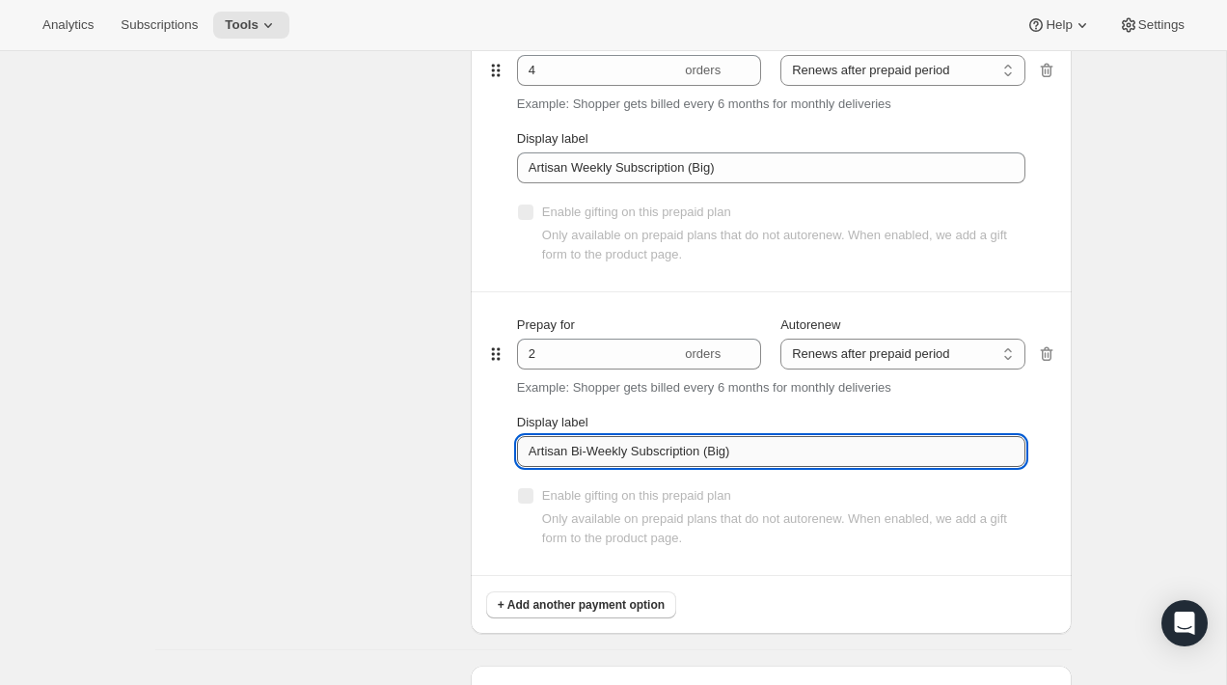
click at [824, 450] on input "Artisan Bi-Weekly Subscription (Big)" at bounding box center [771, 451] width 508 height 31
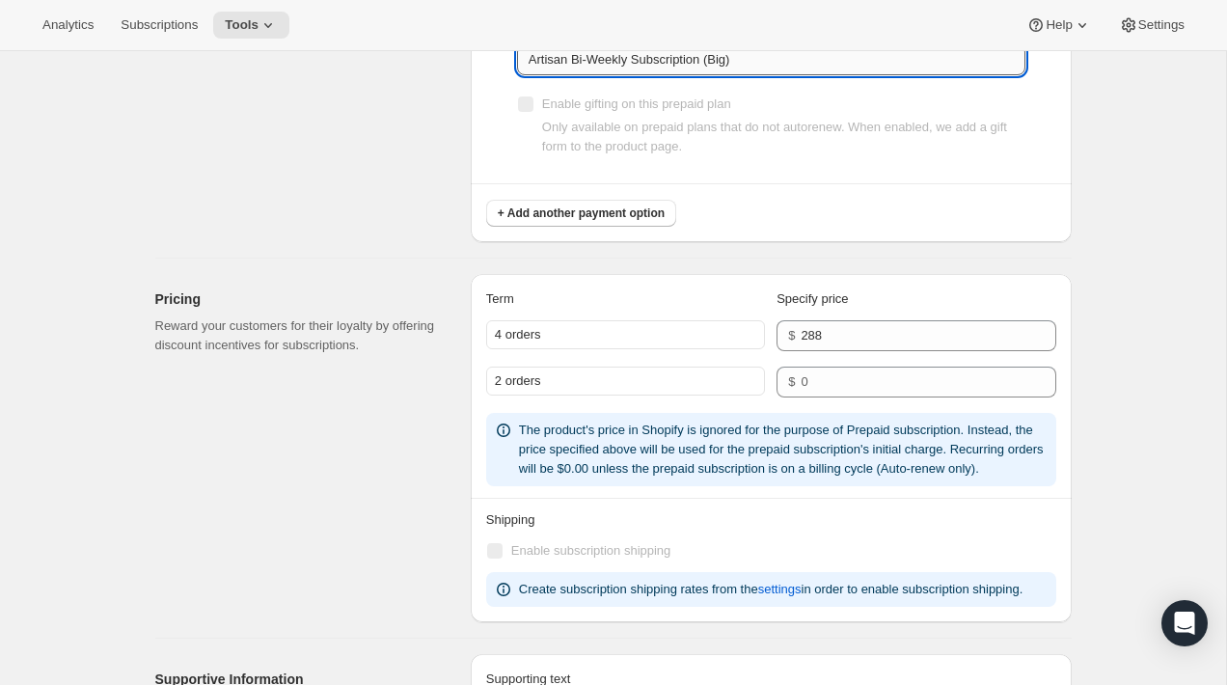
scroll to position [1519, 0]
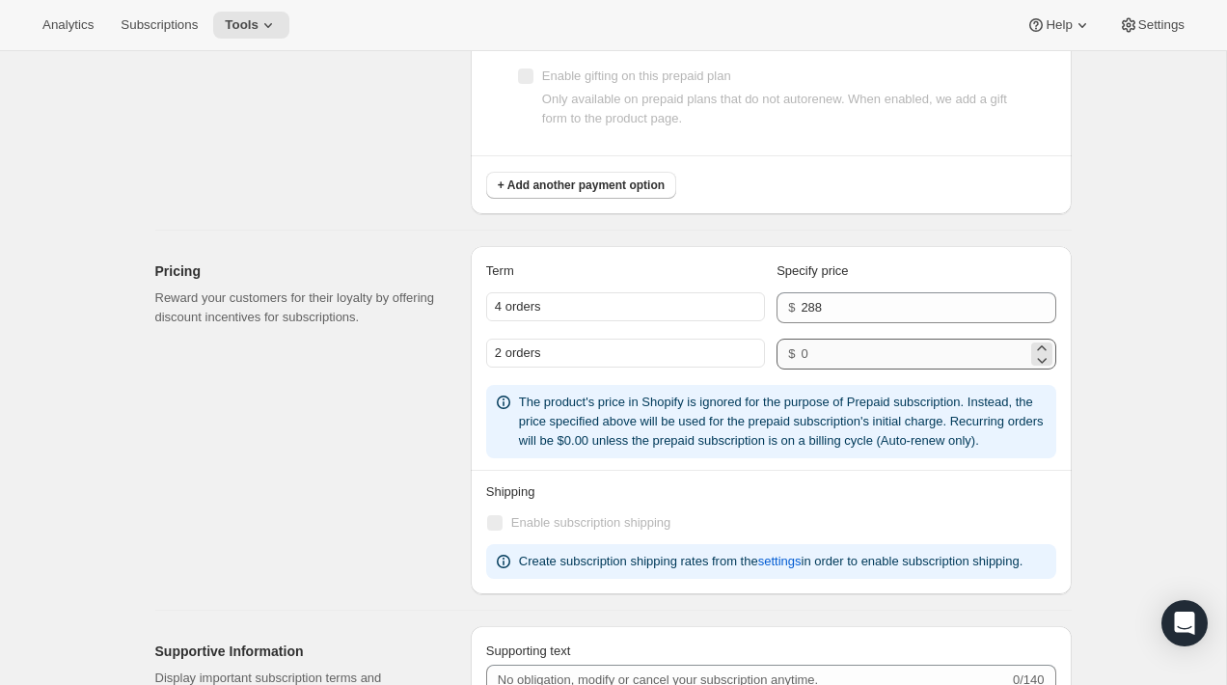
type input "Artisan Bi-Weekly Subscription (Big)"
click at [828, 345] on input "number" at bounding box center [914, 354] width 226 height 31
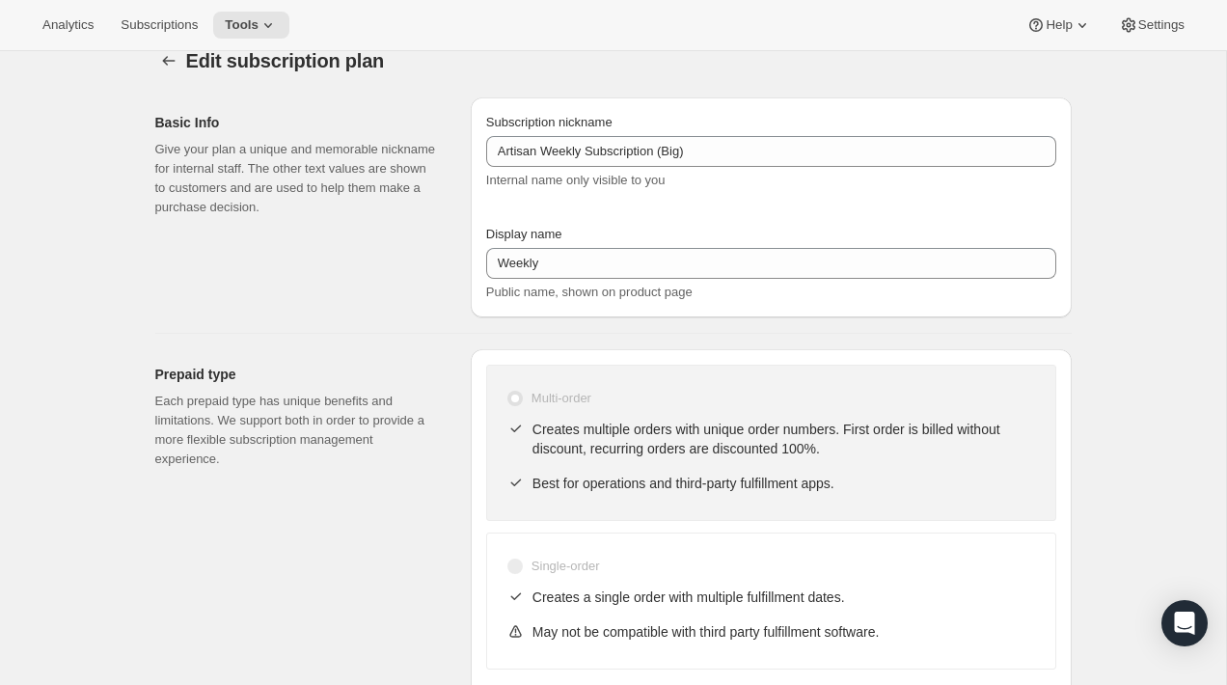
scroll to position [0, 0]
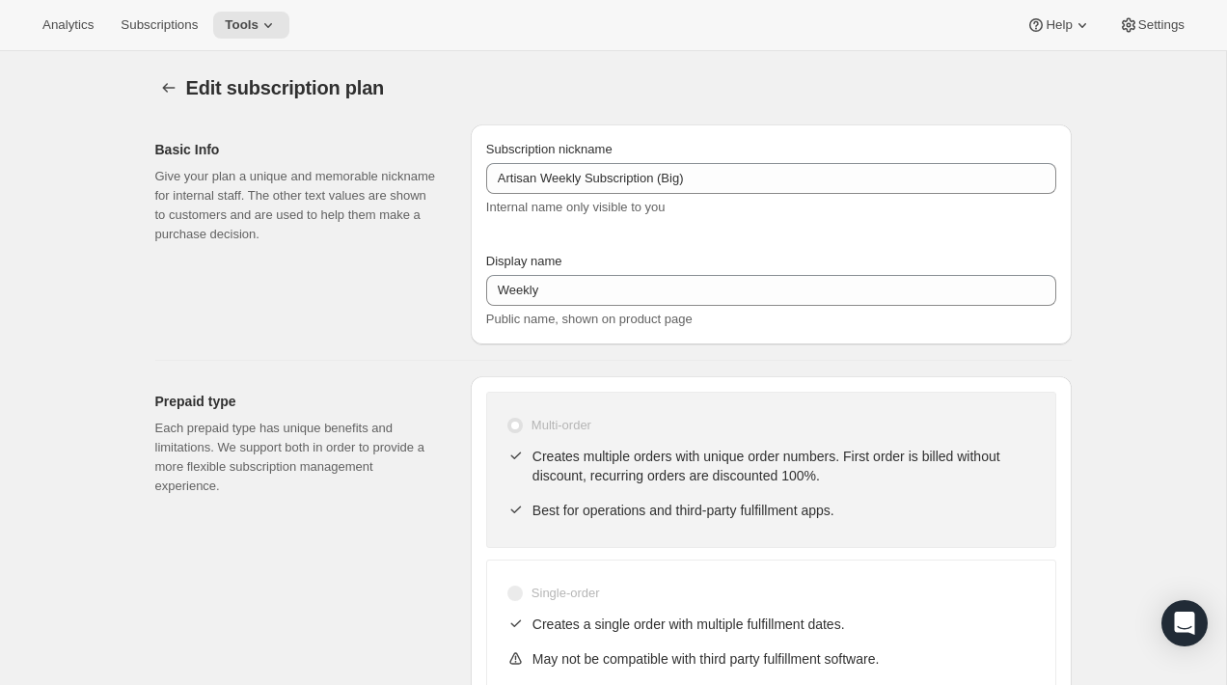
click at [698, 5] on div "Analytics Subscriptions Tools Help Settings" at bounding box center [613, 25] width 1227 height 51
click at [161, 89] on icon "Subscription plans" at bounding box center [168, 87] width 19 height 19
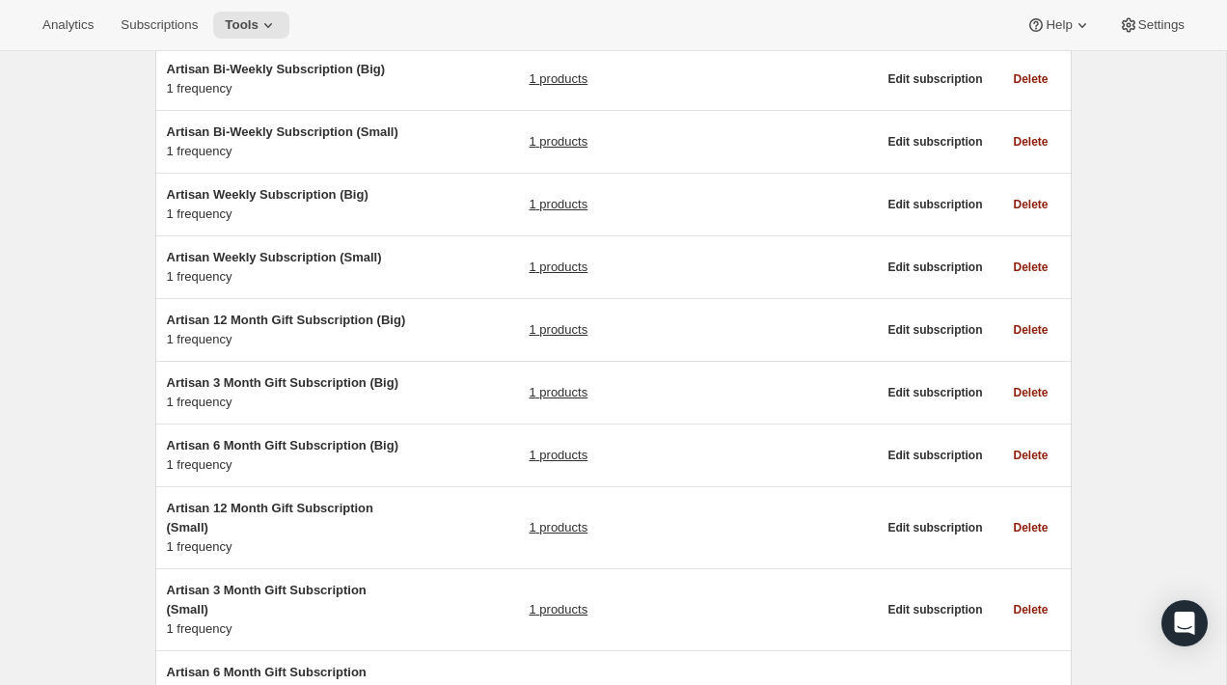
scroll to position [232, 0]
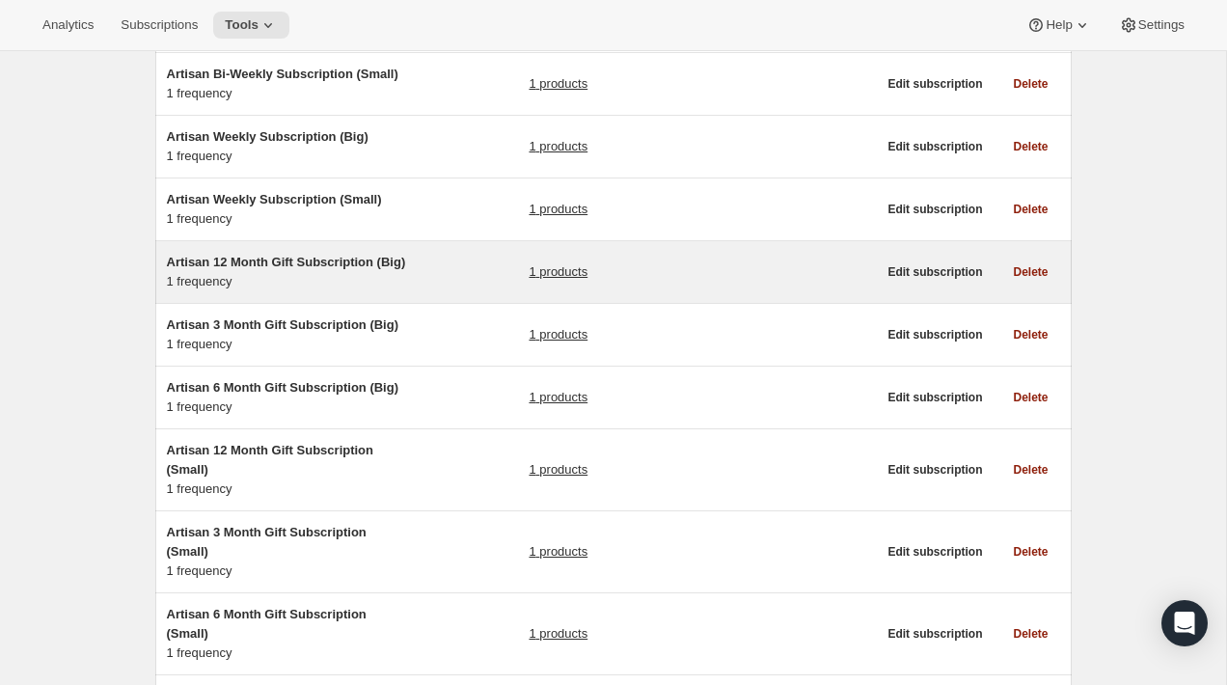
click at [397, 272] on h5 "Artisan 12 Month Gift Subscription (Big)" at bounding box center [287, 262] width 241 height 19
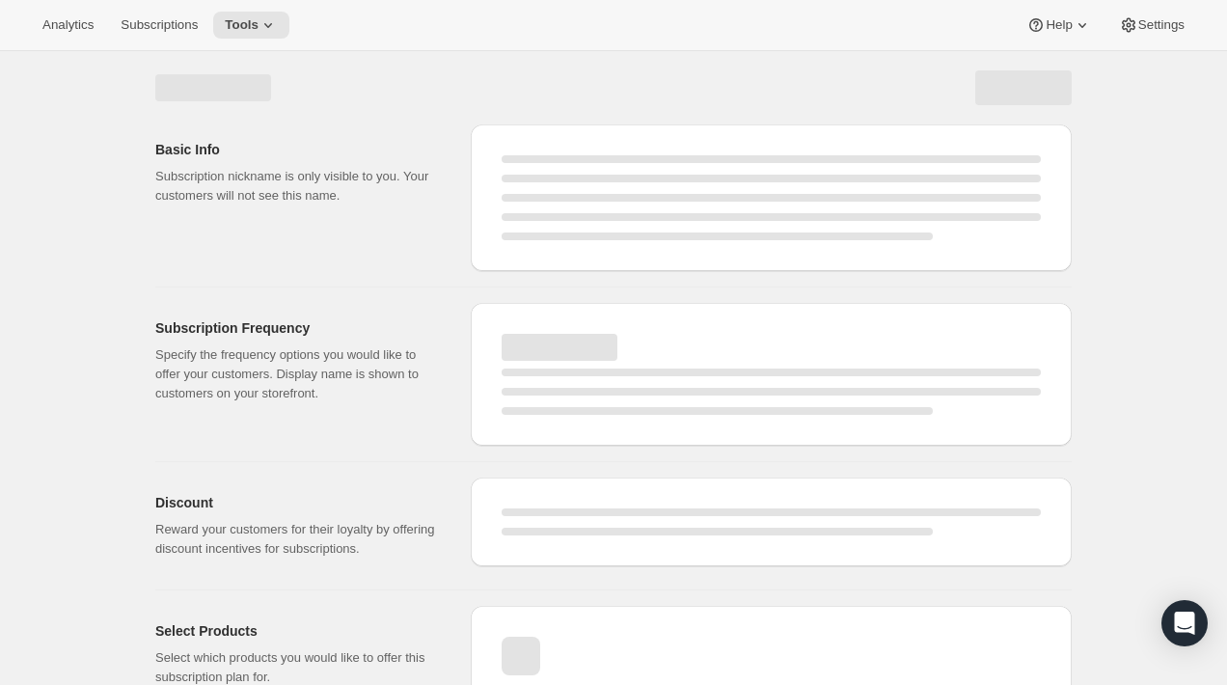
select select "WEEK"
select select "MONTH"
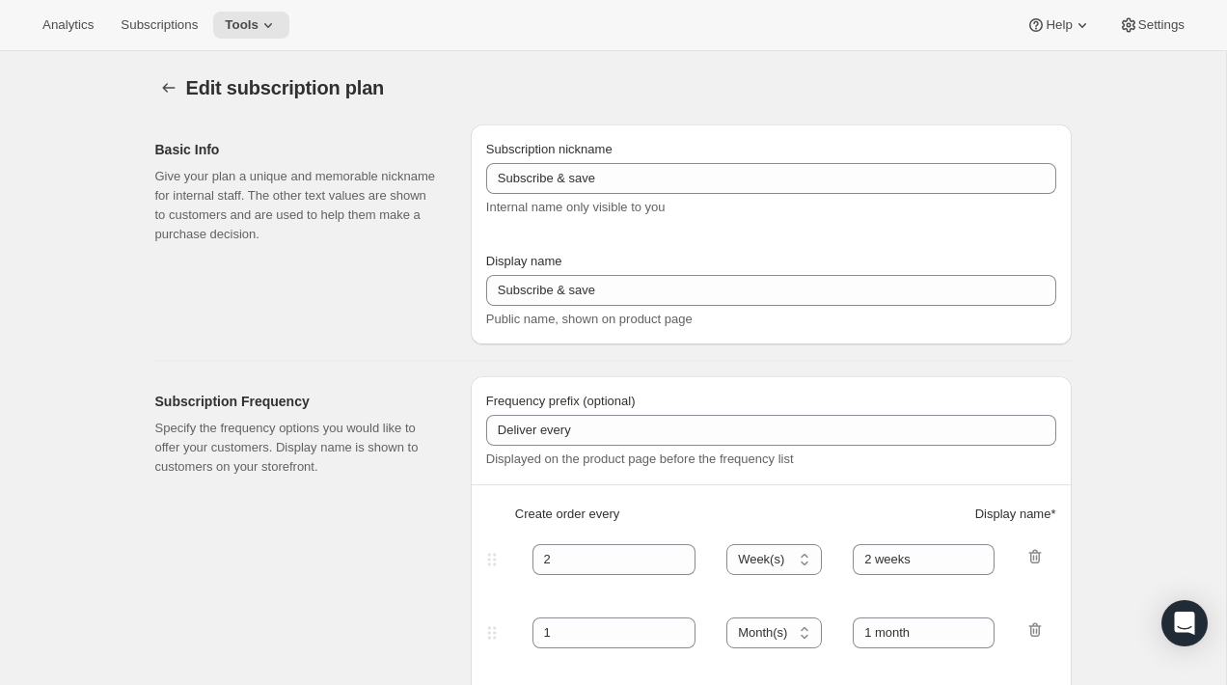
type input "Artisan 12 Month Gift Subscription (Big)"
type input "12 Month Gift"
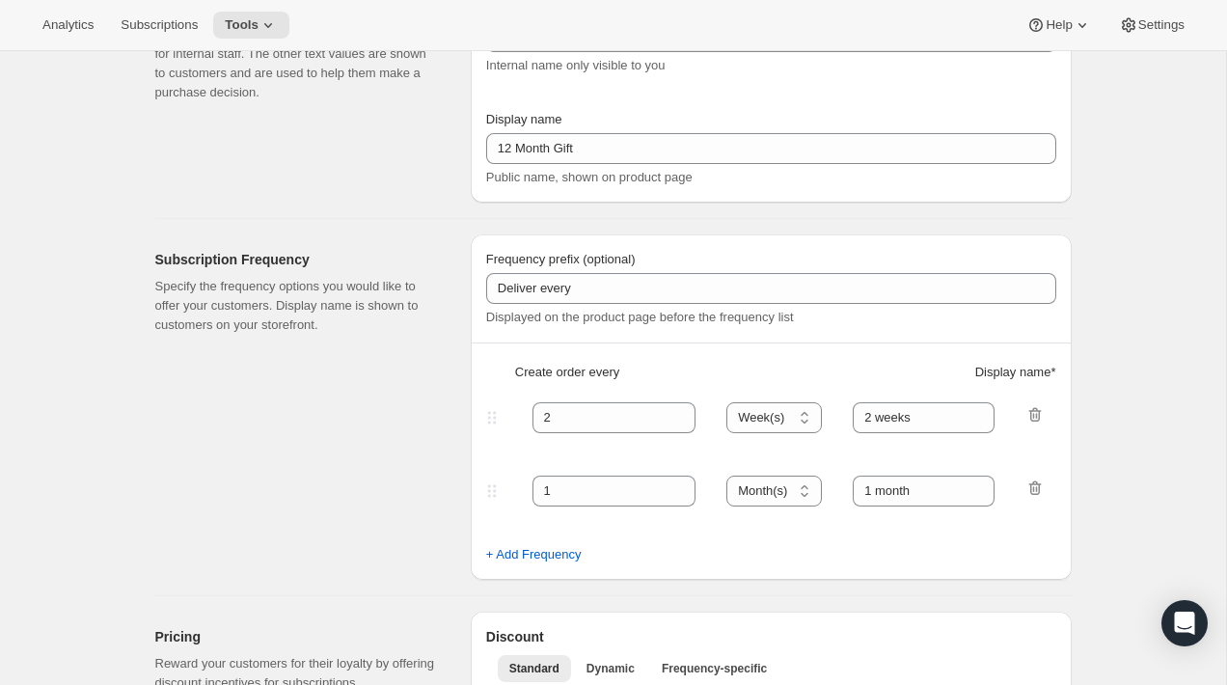
select select "MONTH"
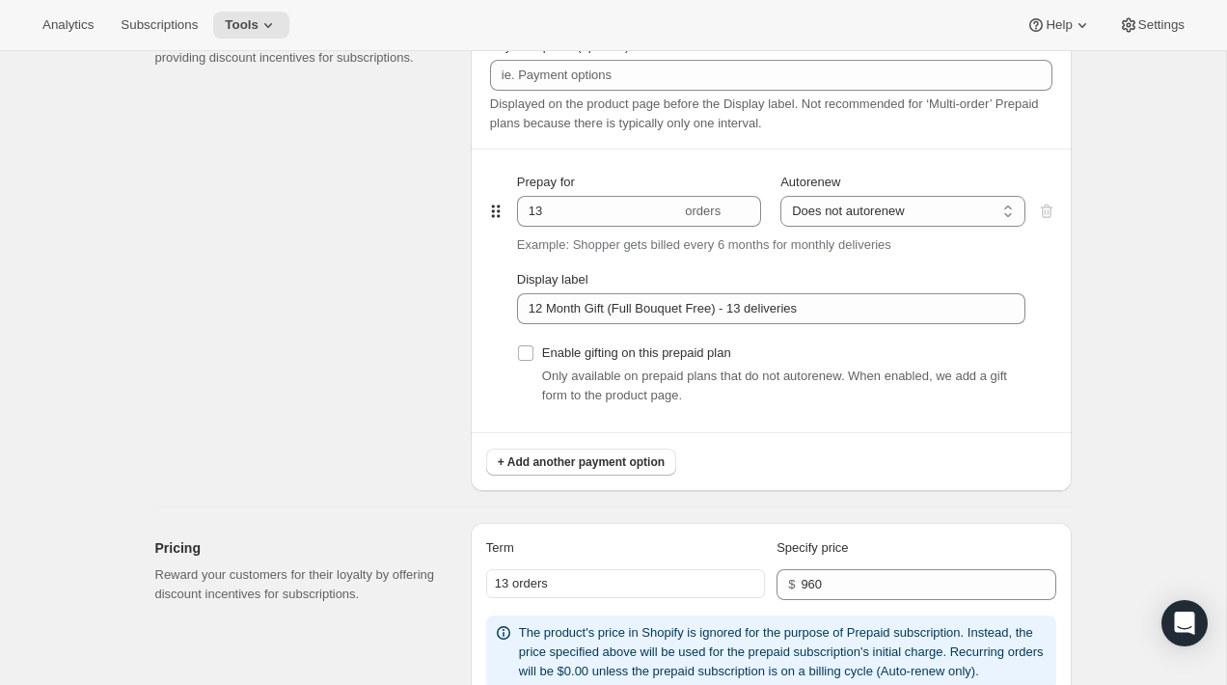
scroll to position [961, 0]
